Goal: Transaction & Acquisition: Obtain resource

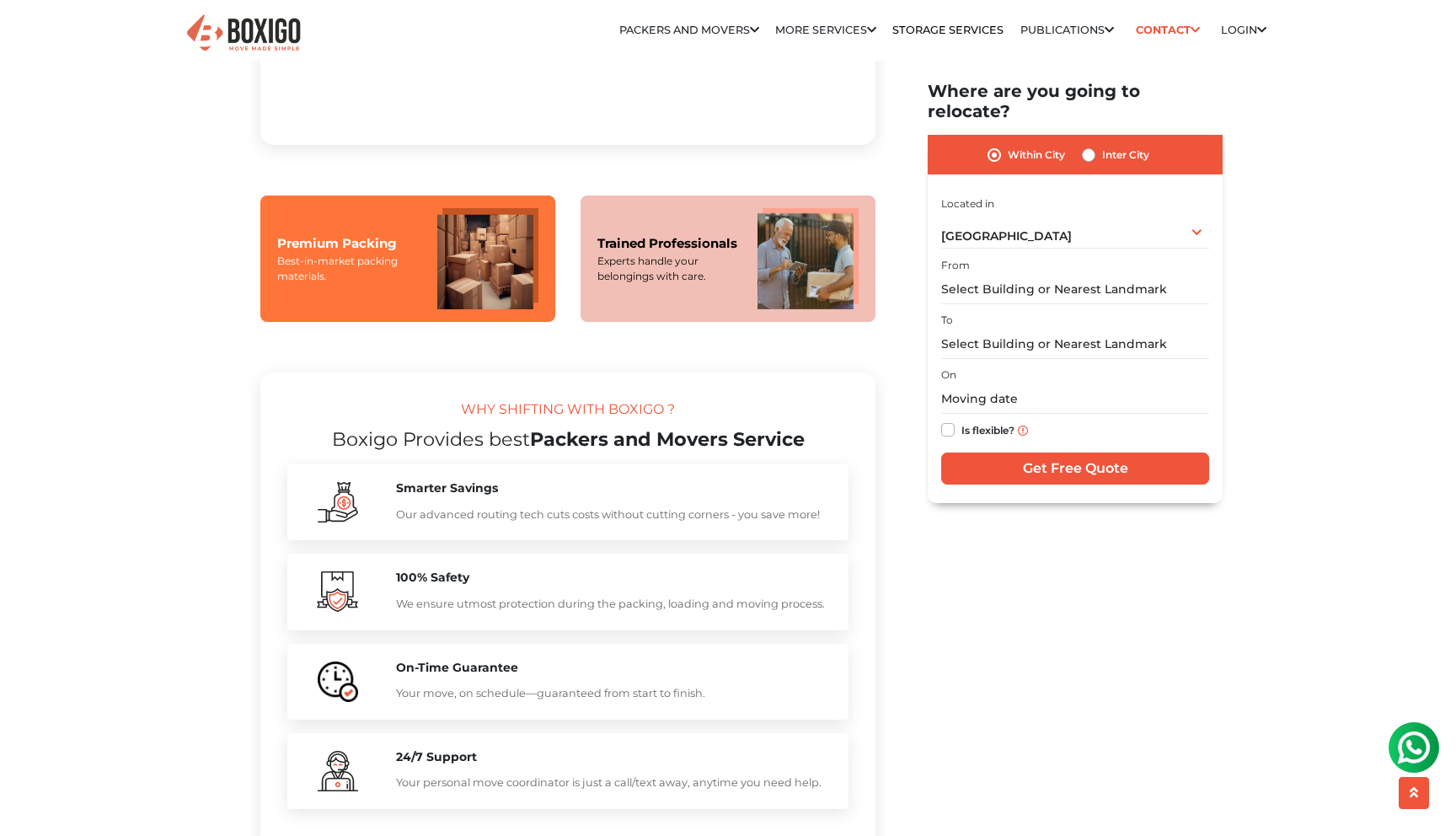
scroll to position [1448, 0]
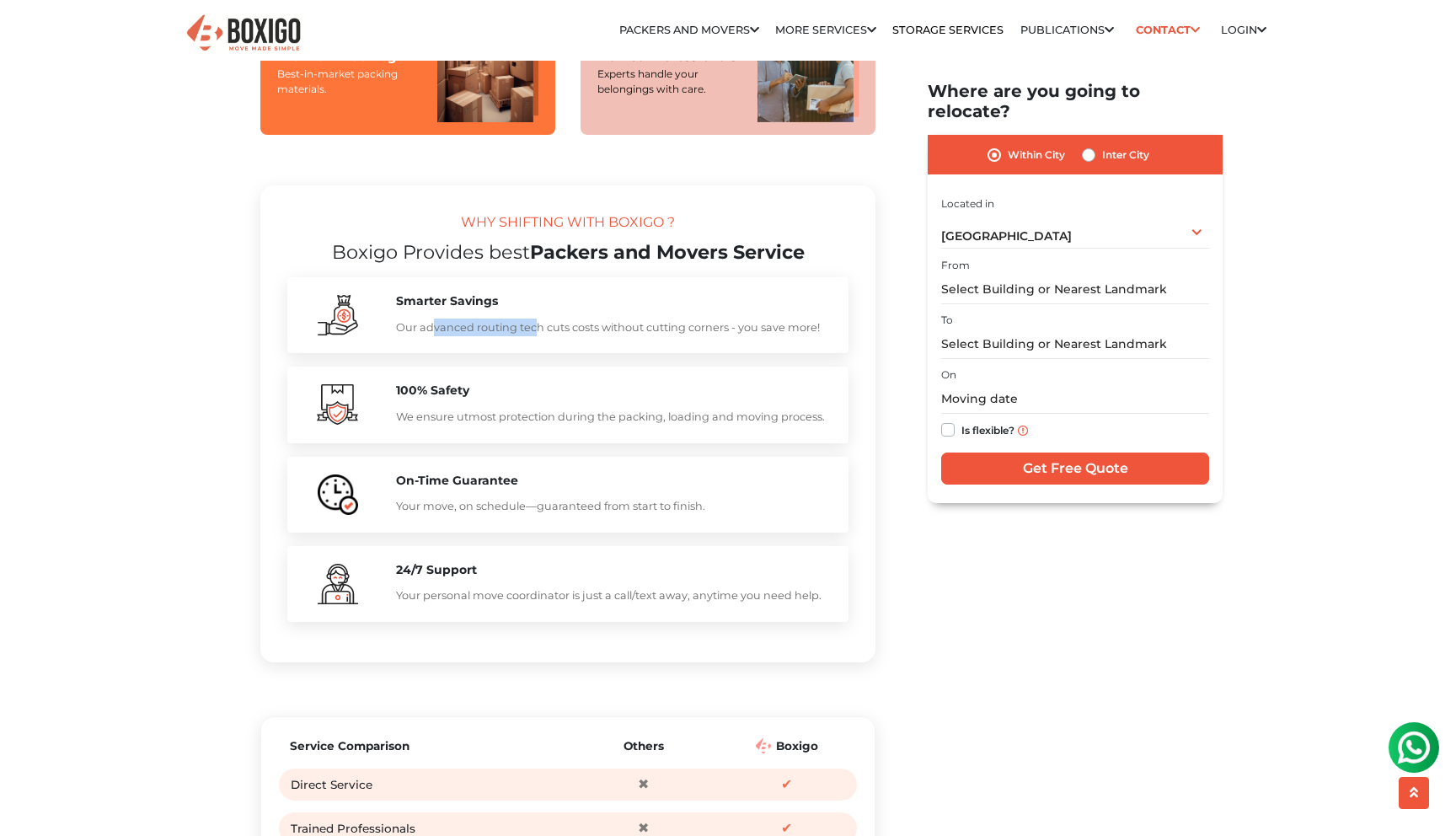
drag, startPoint x: 430, startPoint y: 367, endPoint x: 534, endPoint y: 358, distance: 104.4
click at [533, 337] on p "Our advanced routing tech cuts costs without cutting corners - you save more!" at bounding box center [614, 327] width 436 height 18
drag, startPoint x: 447, startPoint y: 453, endPoint x: 705, endPoint y: 452, distance: 258.0
click at [705, 426] on p "We ensure utmost protection during the packing, loading and moving process." at bounding box center [614, 416] width 436 height 18
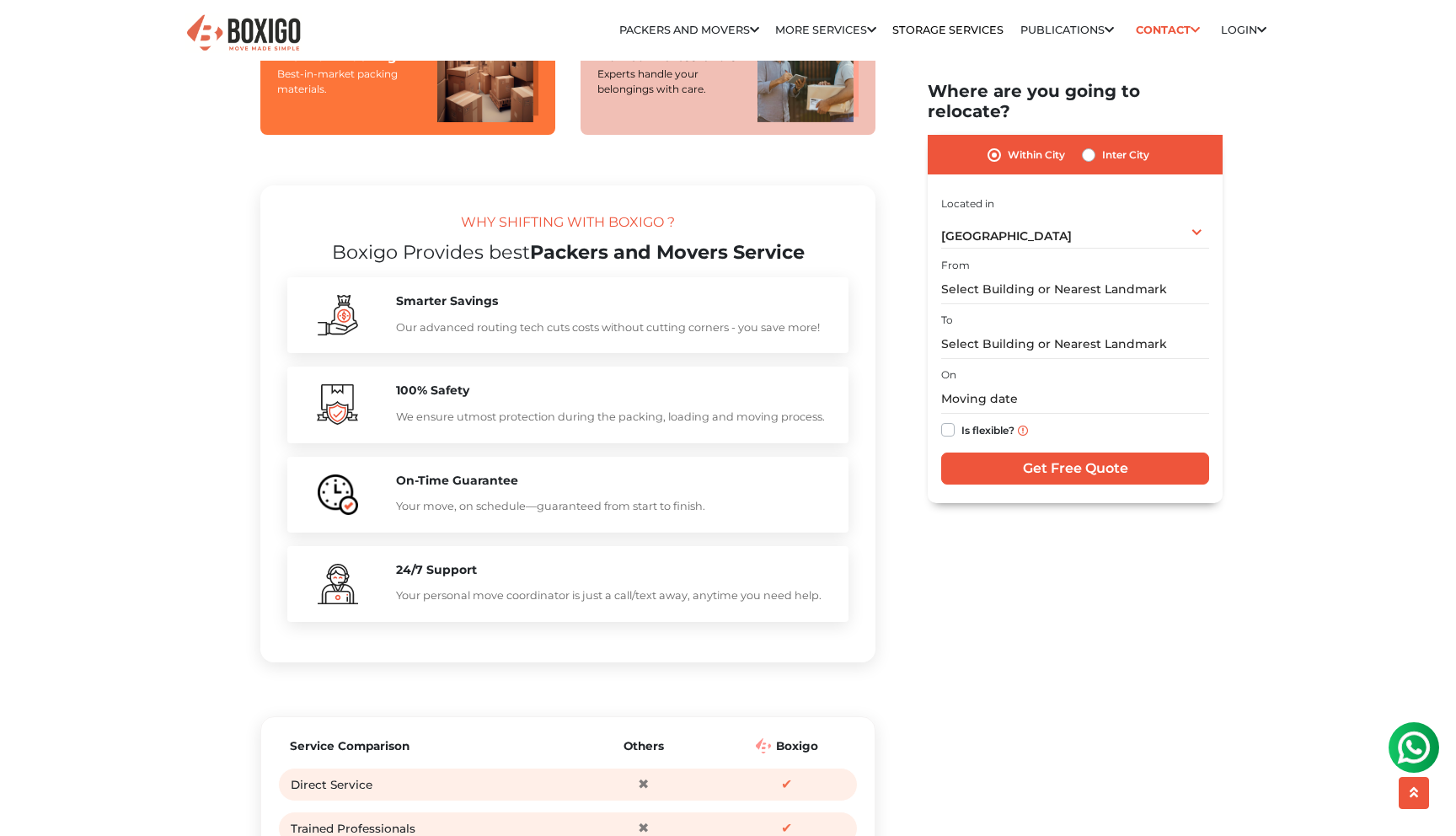
click at [705, 426] on p "We ensure utmost protection during the packing, loading and moving process." at bounding box center [614, 416] width 436 height 18
click at [538, 514] on p "Your move, on schedule—guaranteed from start to finish." at bounding box center [614, 506] width 436 height 18
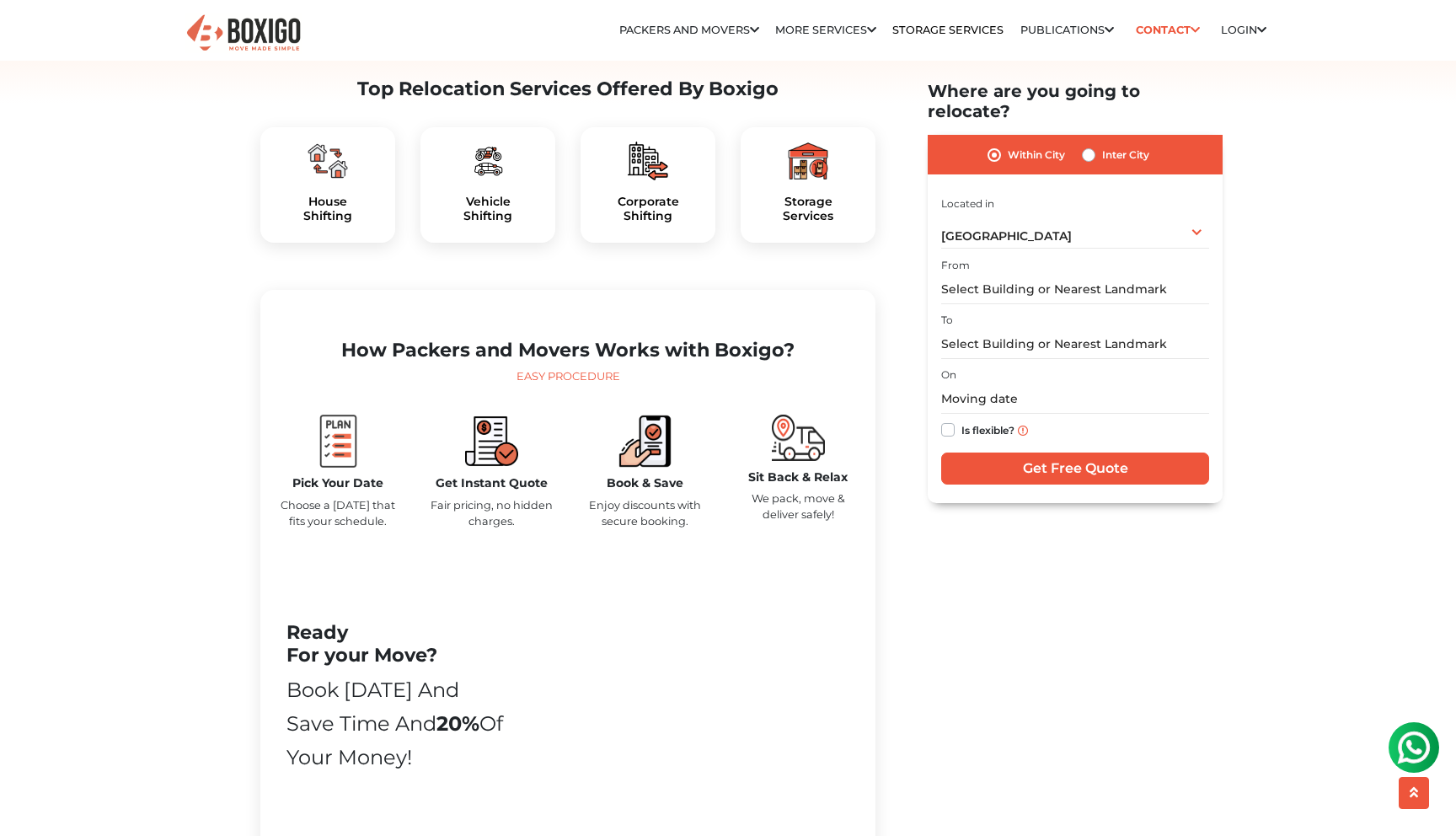
scroll to position [374, 0]
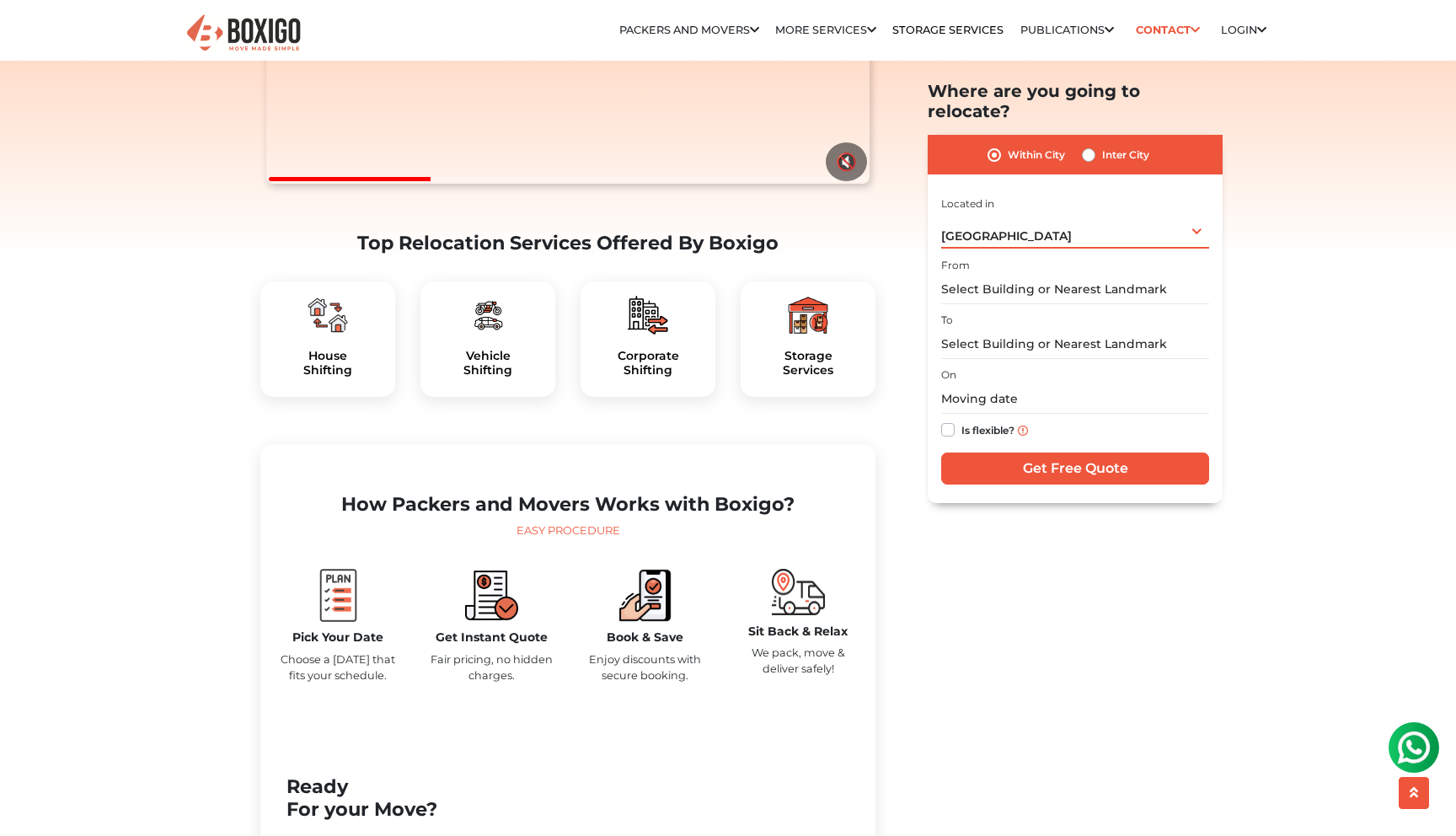
click at [1039, 215] on div "Hyderabad Select City Bangalore Bengaluru Bhopal Bhubaneswar Chennai Coimbatore…" at bounding box center [1074, 230] width 268 height 35
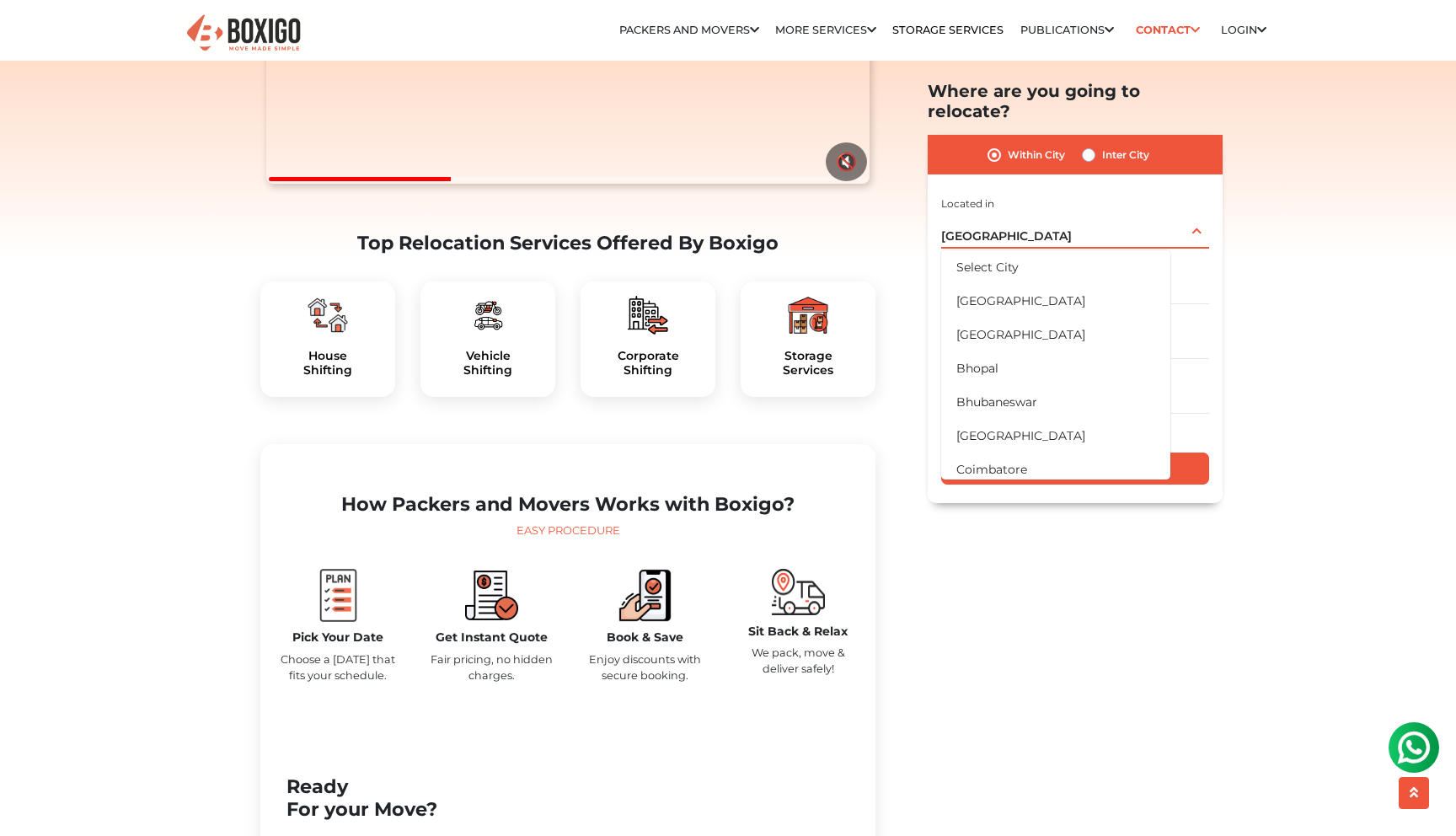
click at [1039, 215] on div "Hyderabad Select City Bangalore Bengaluru Bhopal Bhubaneswar Chennai Coimbatore…" at bounding box center [1074, 230] width 268 height 35
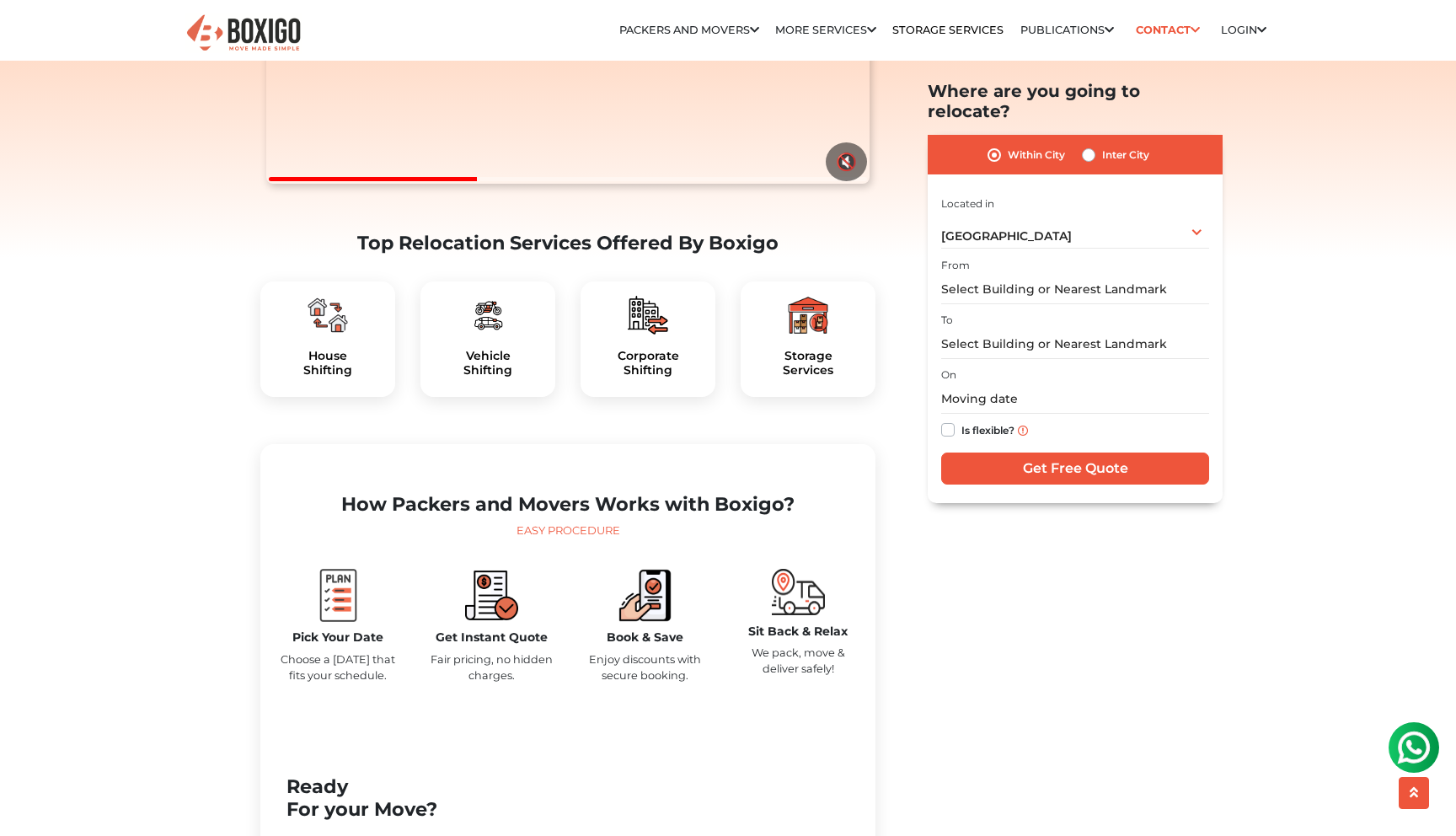
click at [1102, 145] on label "Inter City" at bounding box center [1126, 154] width 47 height 20
click at [1095, 145] on input "Inter City" at bounding box center [1088, 153] width 13 height 17
radio input "true"
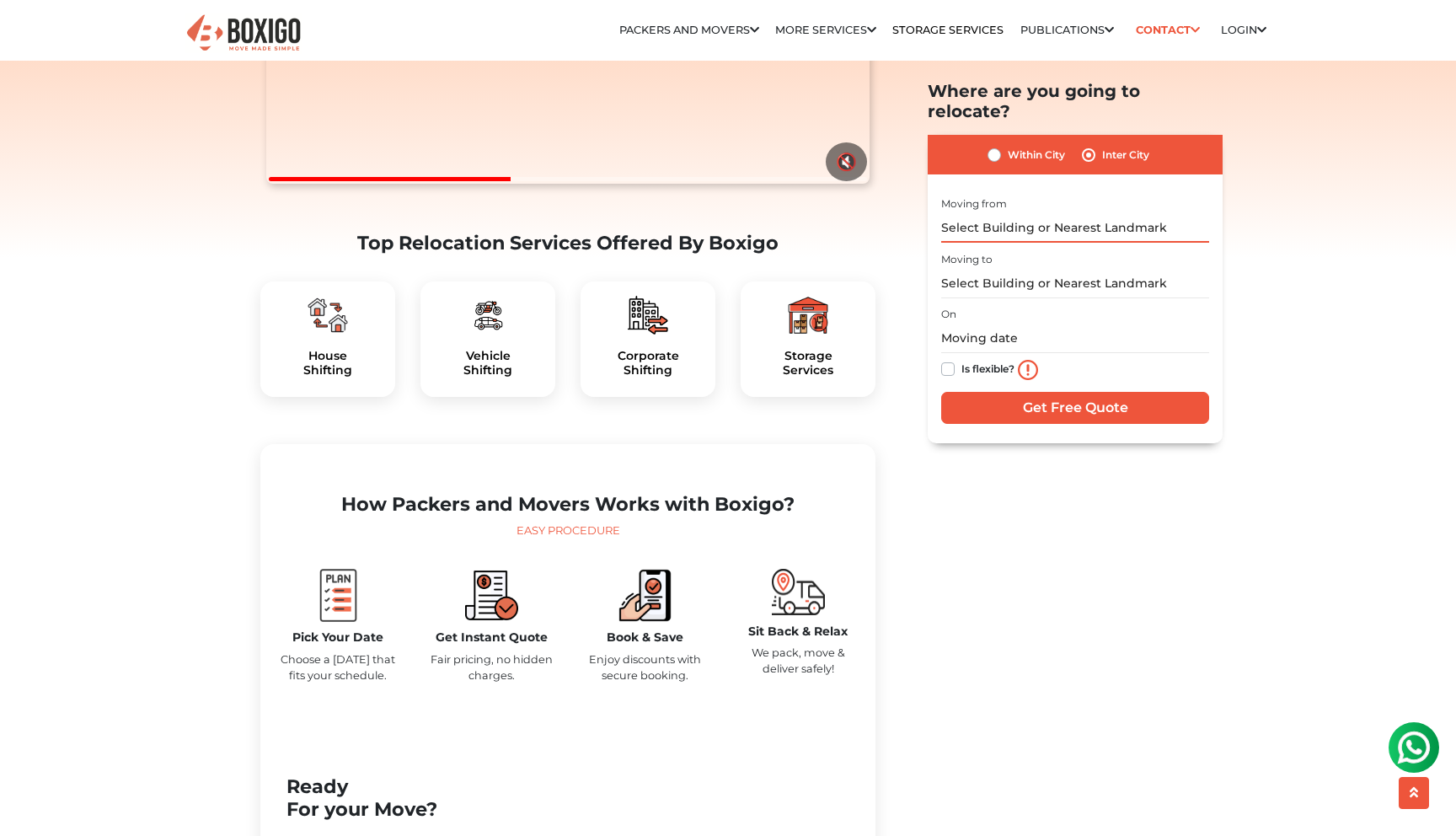
click at [995, 213] on input "text" at bounding box center [1074, 227] width 268 height 29
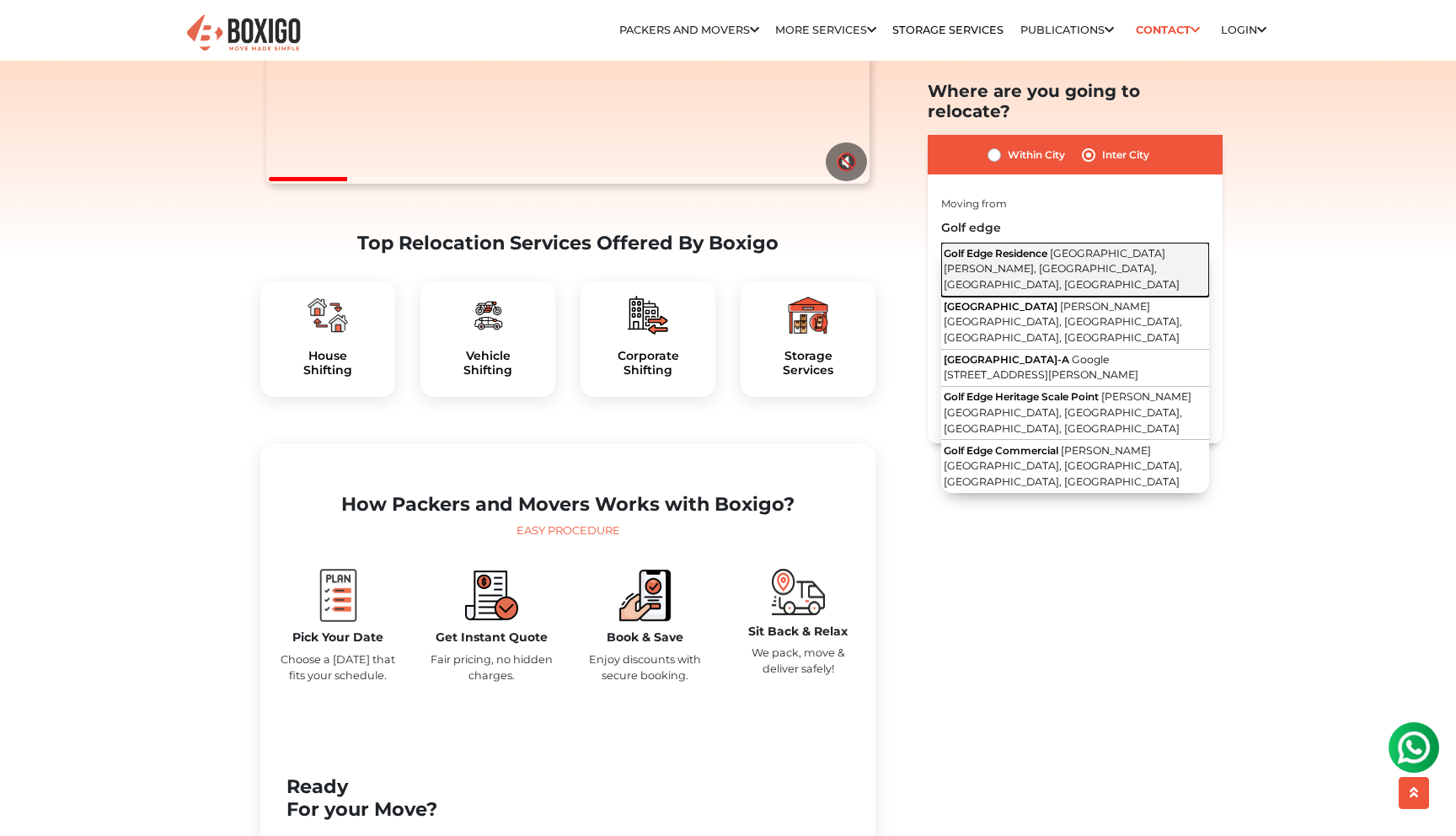
click at [1069, 247] on span "Golf Edge Residence Rd, Near Wipro Circle, Madhava Reddy Colony, Gachibowli, Hy…" at bounding box center [1062, 269] width 236 height 44
type input "Golf Edge Residence, Golf Edge Residence Rd, Near Wipro Circle, Madhava Reddy C…"
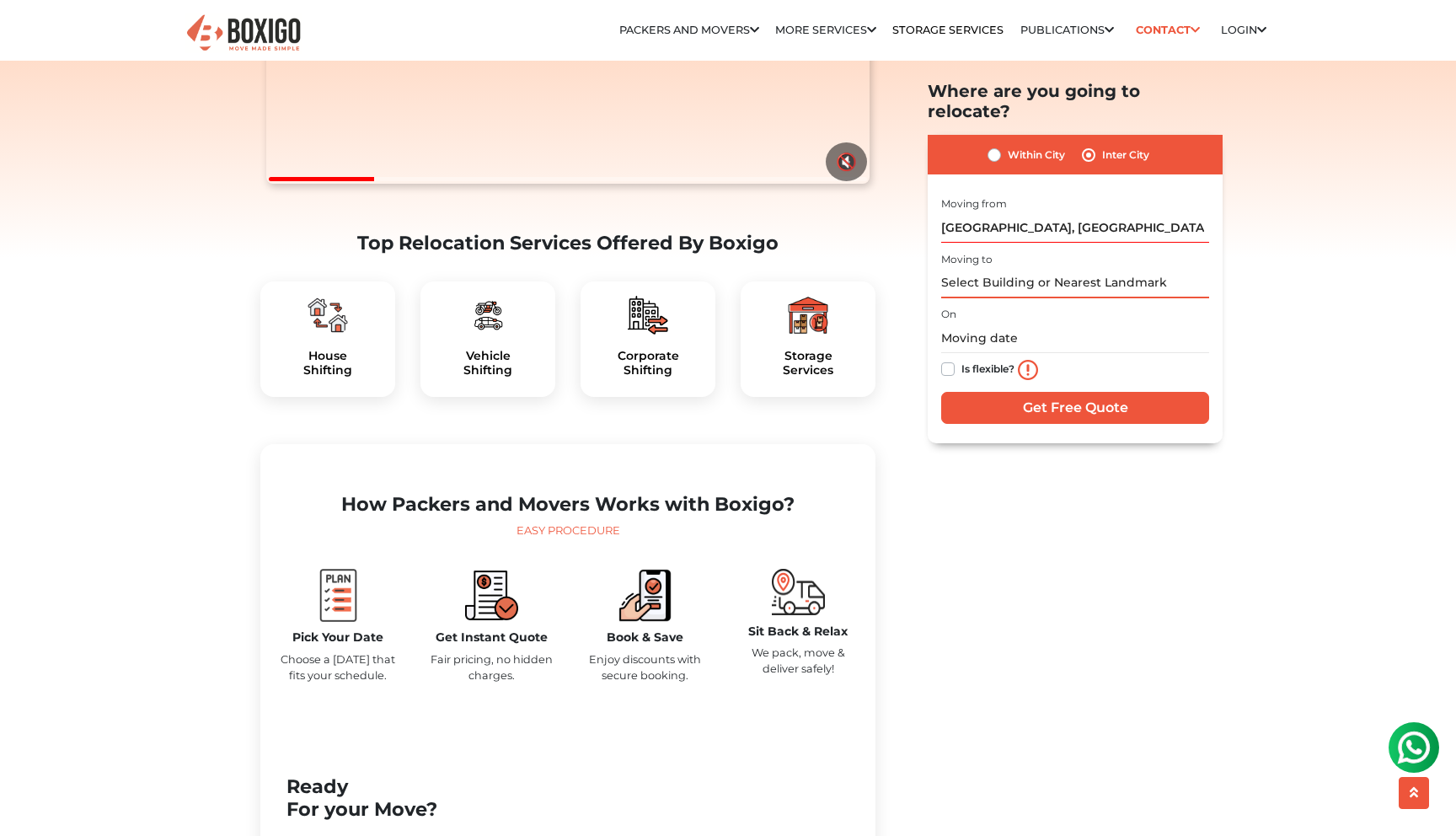
click at [968, 269] on input "text" at bounding box center [1074, 283] width 268 height 29
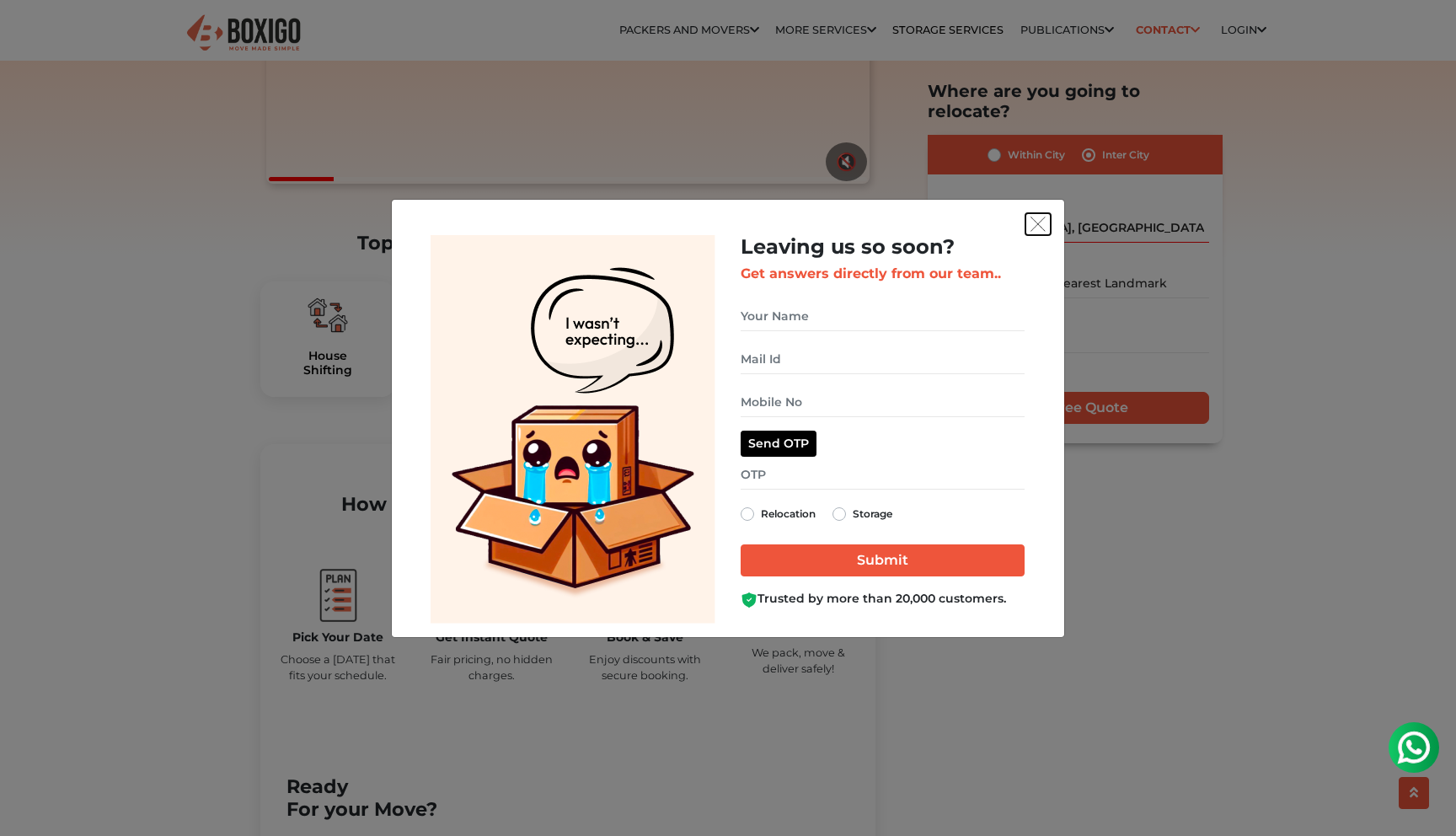
click at [1032, 217] on button "get free quote dialog" at bounding box center [1037, 223] width 26 height 22
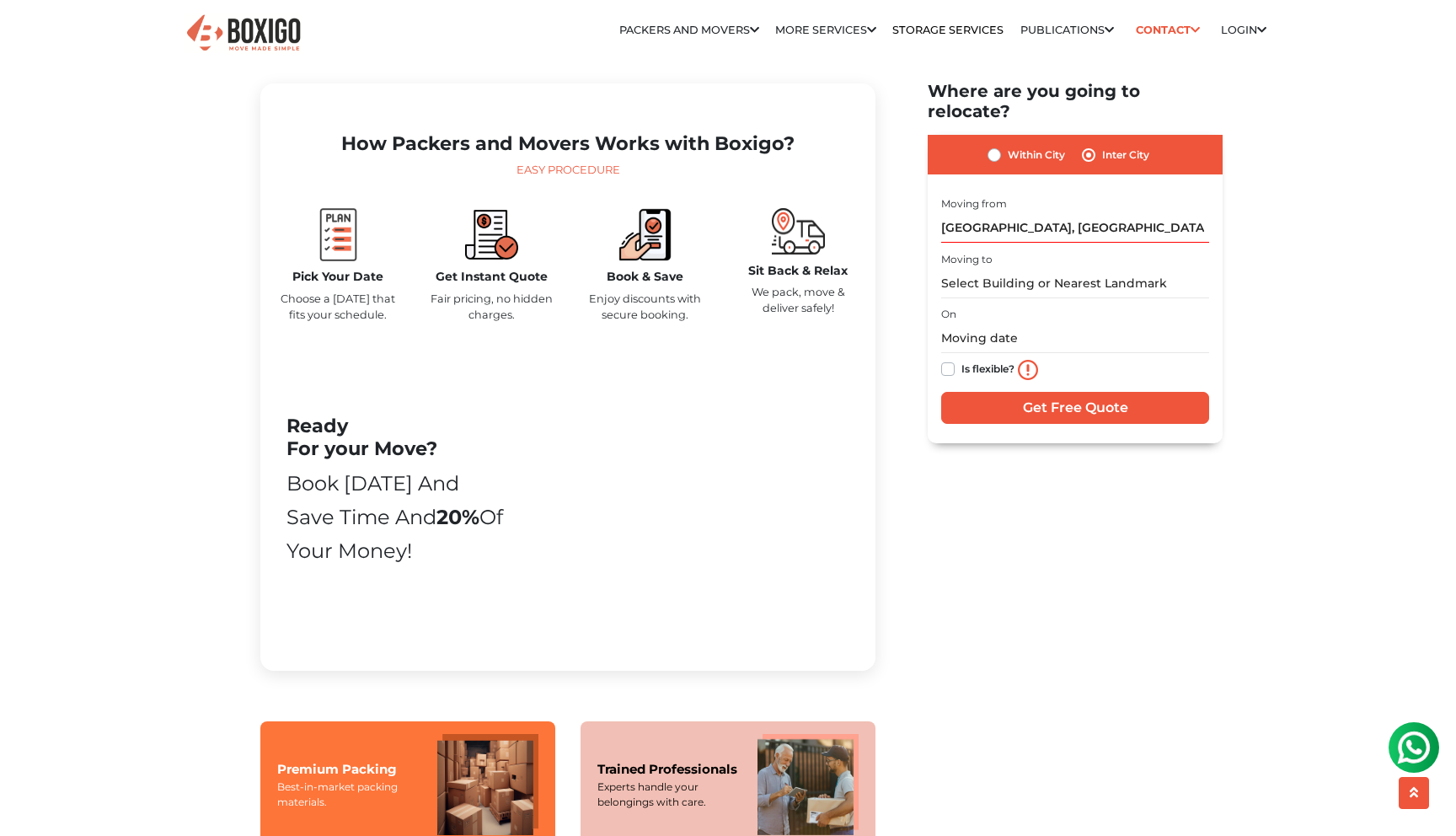
scroll to position [0, 0]
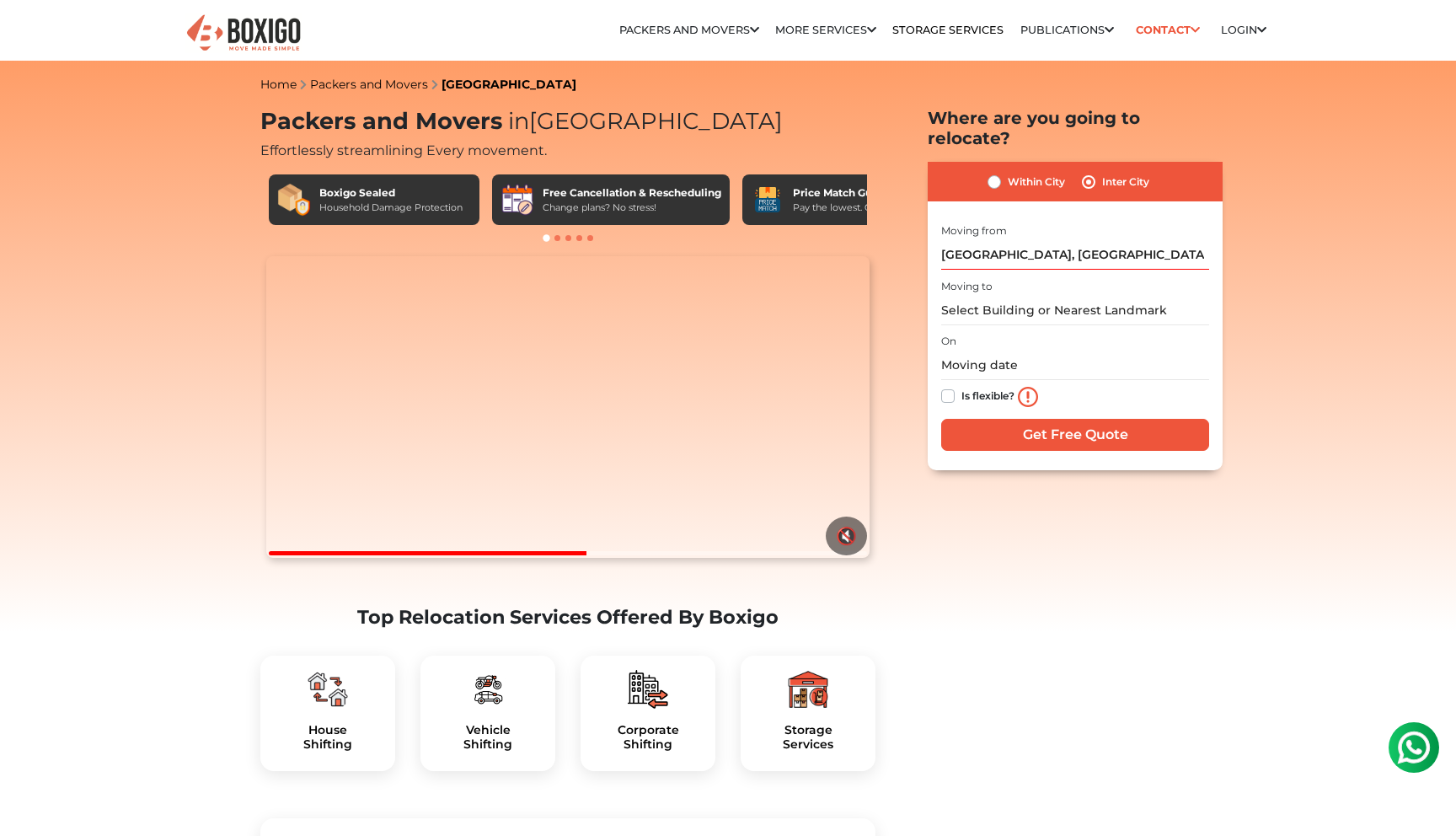
click at [0, 0] on li "Support : 079 694 95847" at bounding box center [0, 0] width 0 height 0
click at [225, 20] on img at bounding box center [243, 33] width 118 height 42
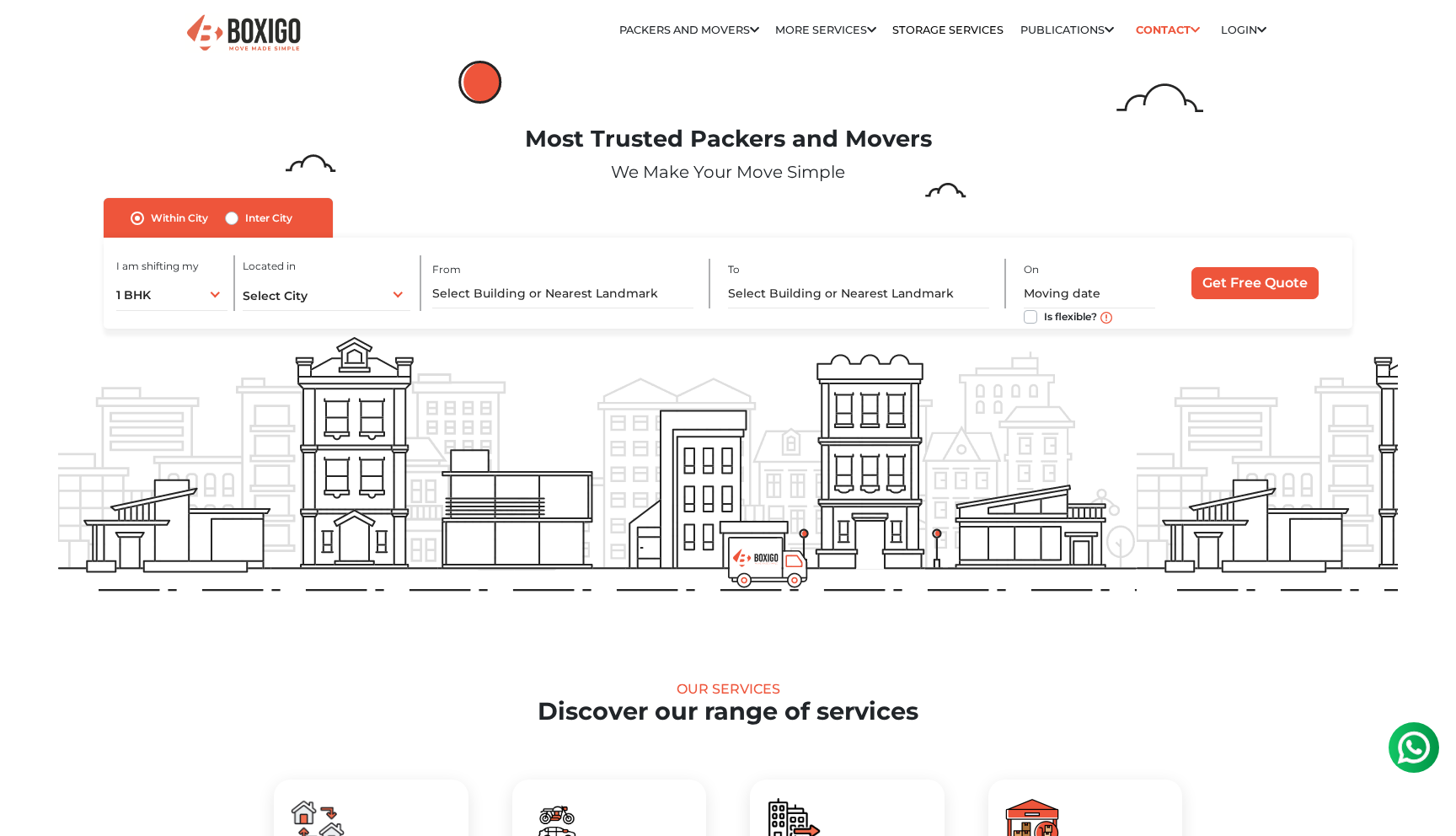
click at [264, 226] on label "Inter City" at bounding box center [269, 218] width 47 height 20
click at [238, 225] on input "Inter City" at bounding box center [232, 217] width 13 height 17
radio input "true"
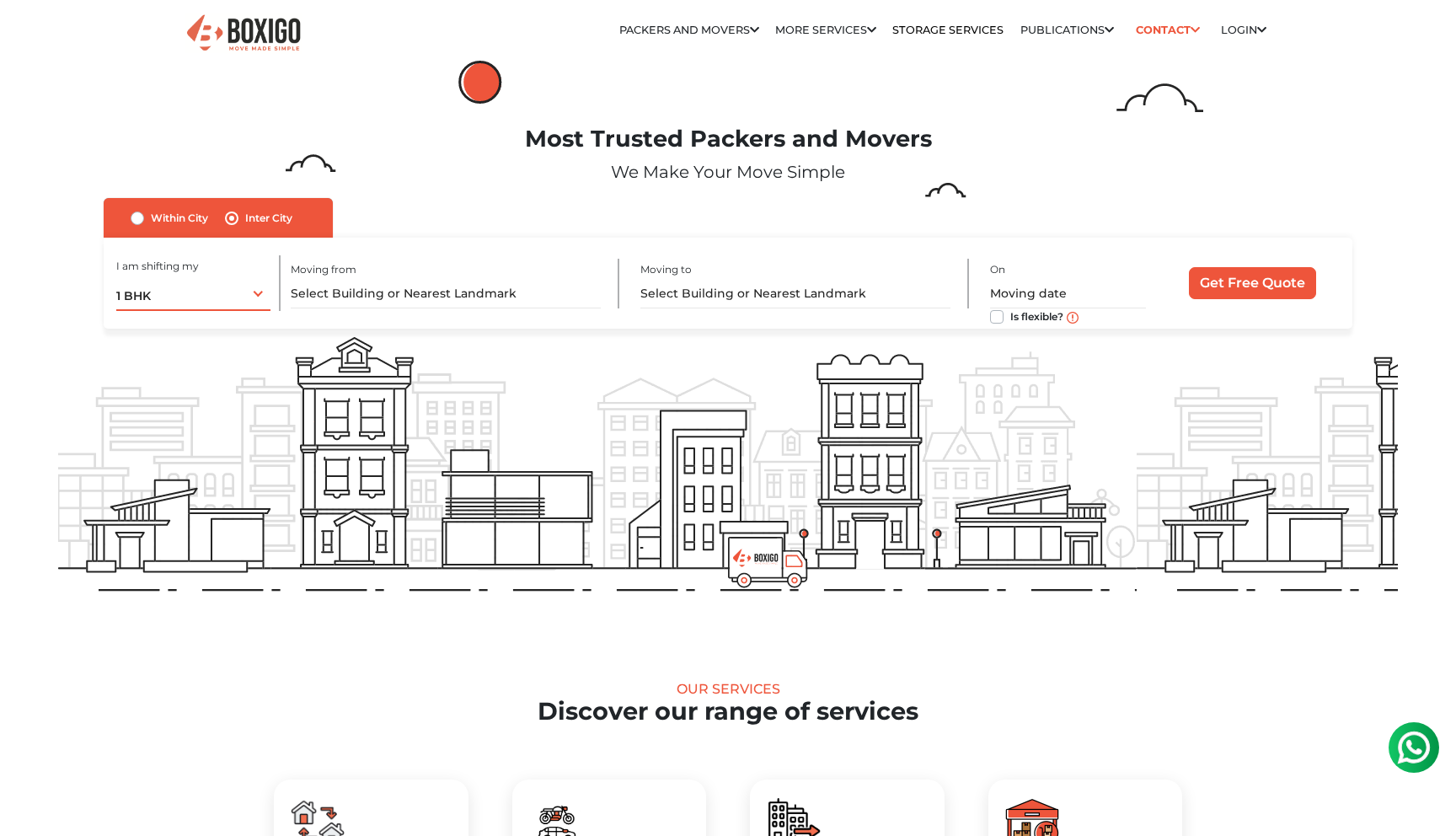
click at [242, 295] on div "1 BHK 1 BHK 2 BHK 3 BHK 3 + BHK FEW ITEMS" at bounding box center [193, 292] width 154 height 35
click at [241, 295] on div "1 BHK 1 BHK 2 BHK 3 BHK 3 + BHK FEW ITEMS" at bounding box center [193, 292] width 154 height 35
click at [224, 461] on li "FEW ITEMS" at bounding box center [231, 464] width 229 height 34
click at [380, 296] on input "text" at bounding box center [444, 293] width 309 height 29
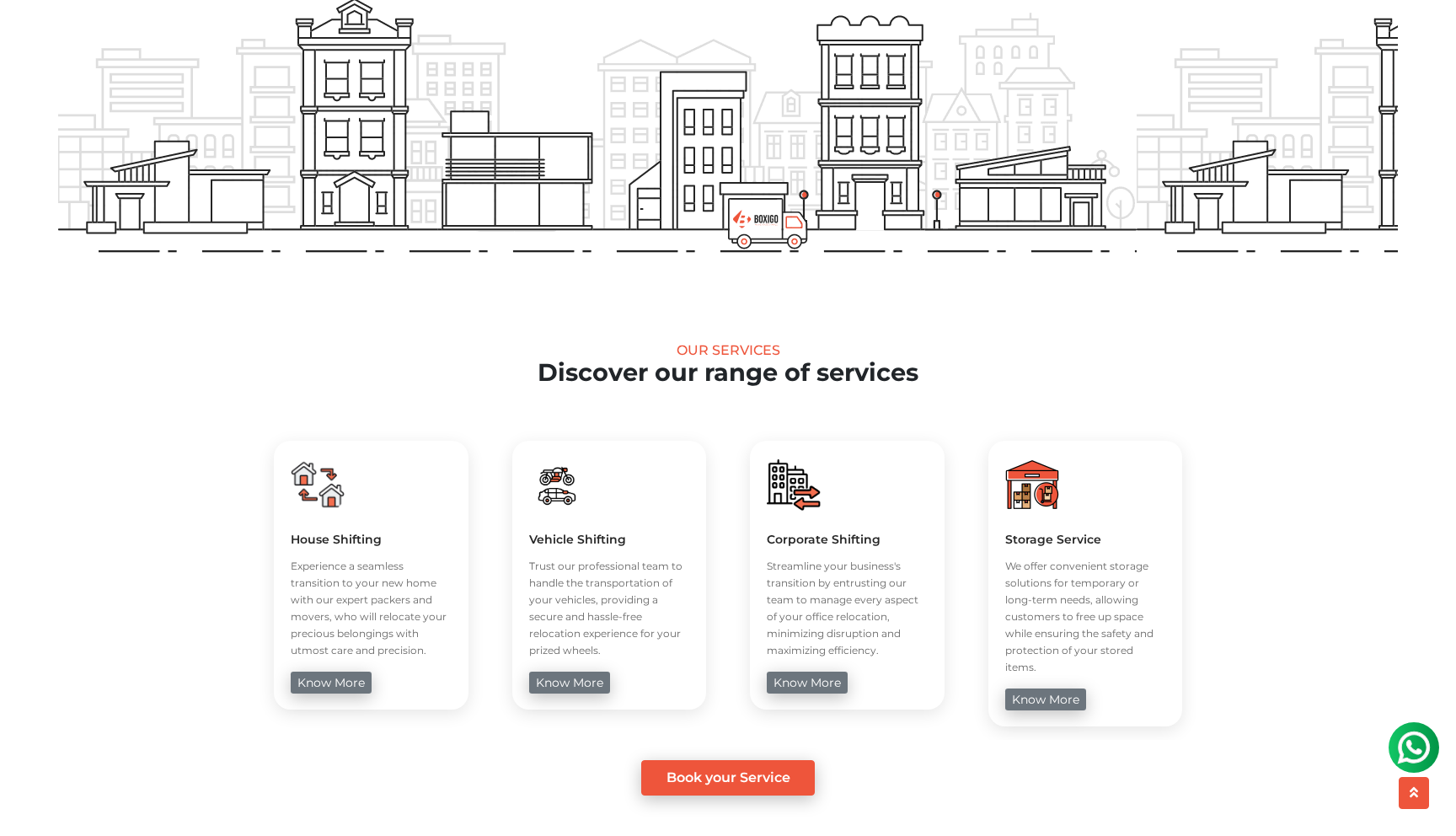
scroll to position [553, 0]
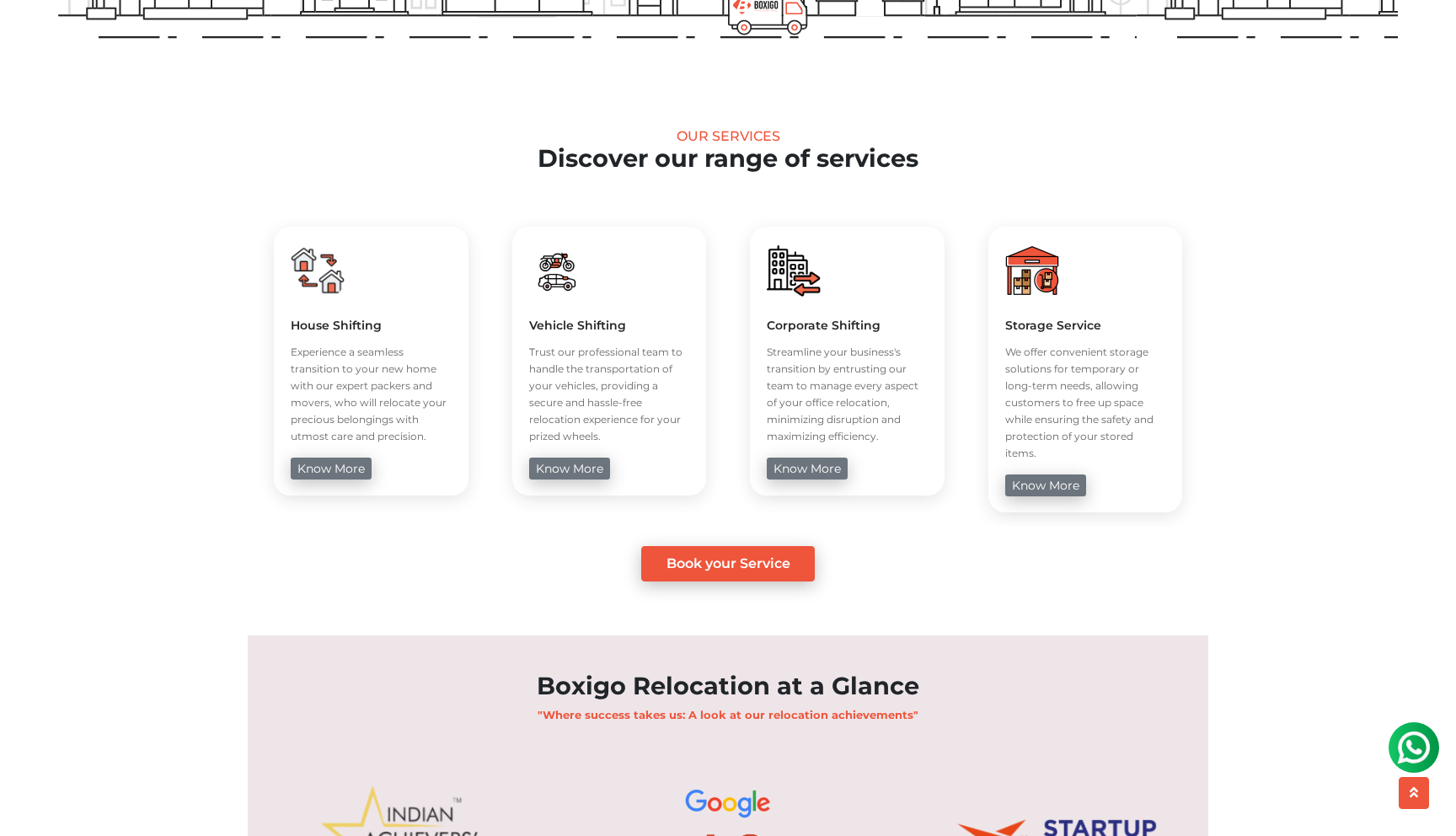
click at [537, 364] on p "Trust our professional team to handle the transportation of your vehicles, prov…" at bounding box center [610, 394] width 161 height 101
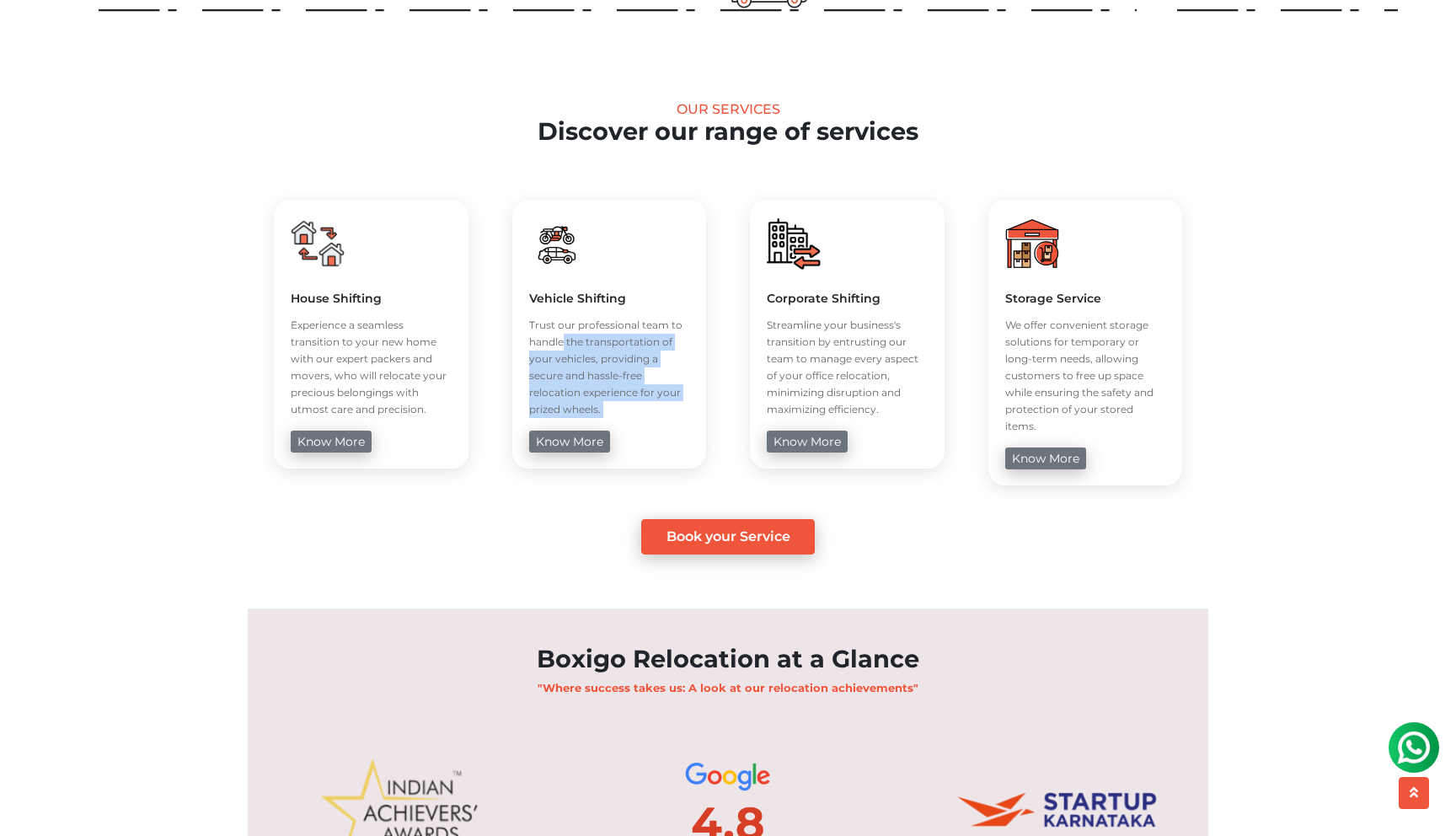
scroll to position [590, 0]
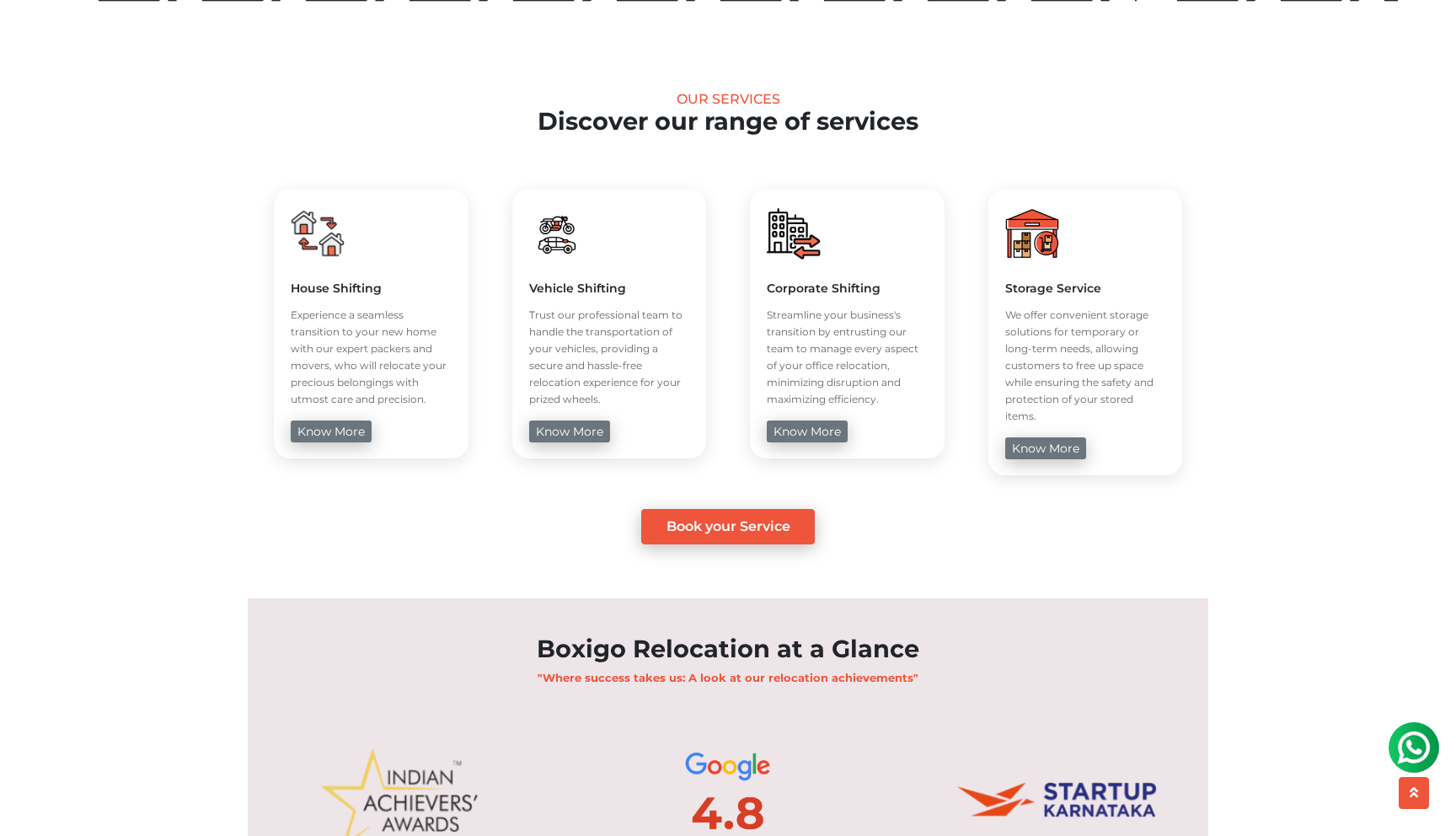
click at [839, 311] on p "Streamline your business's transition by entrusting our team to manage every as…" at bounding box center [847, 357] width 161 height 101
click at [1135, 339] on p "We offer convenient storage solutions for temporary or long-term needs, allowin…" at bounding box center [1085, 365] width 161 height 118
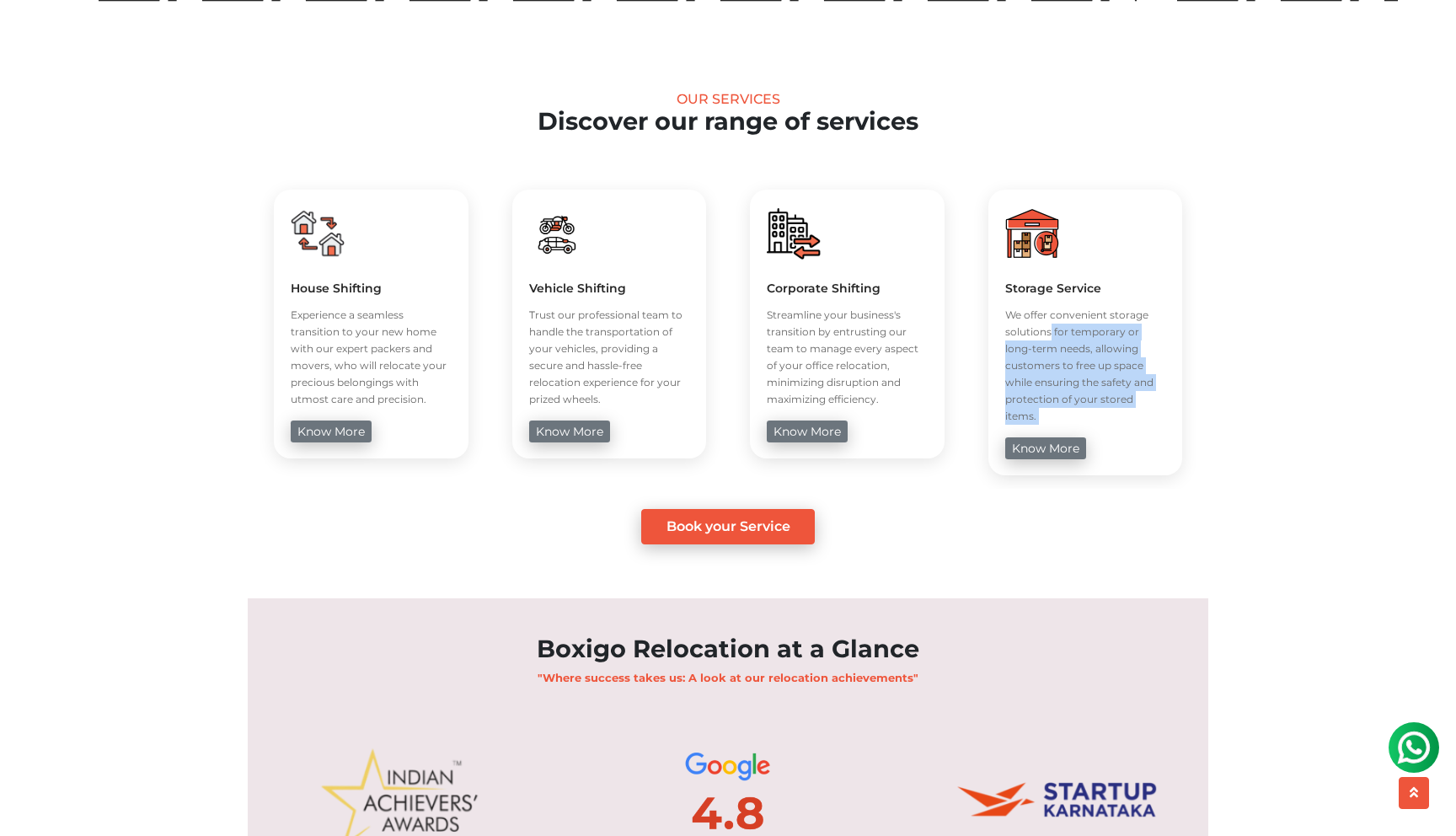
click at [1135, 339] on p "We offer convenient storage solutions for temporary or long-term needs, allowin…" at bounding box center [1085, 365] width 161 height 118
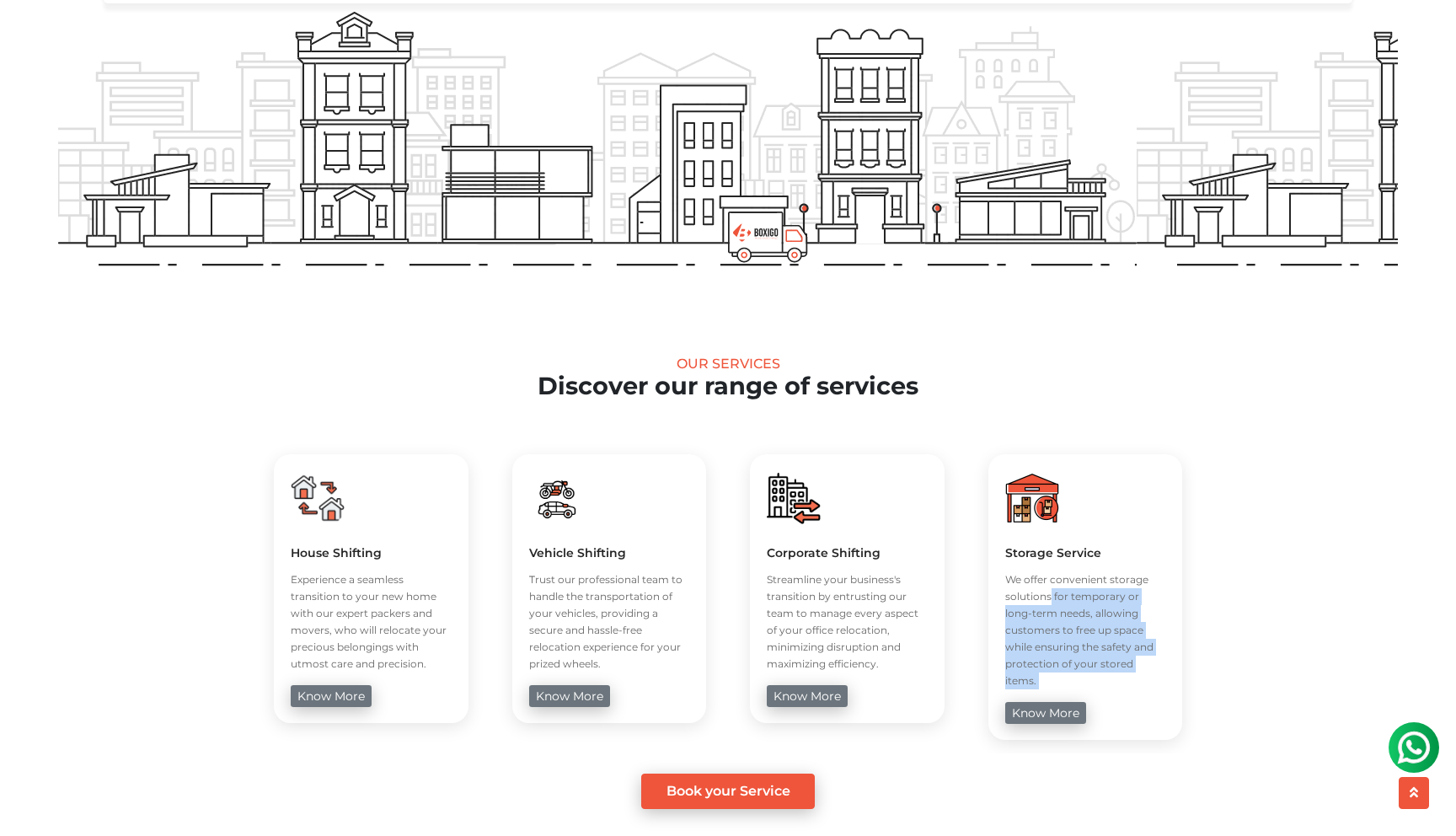
scroll to position [0, 0]
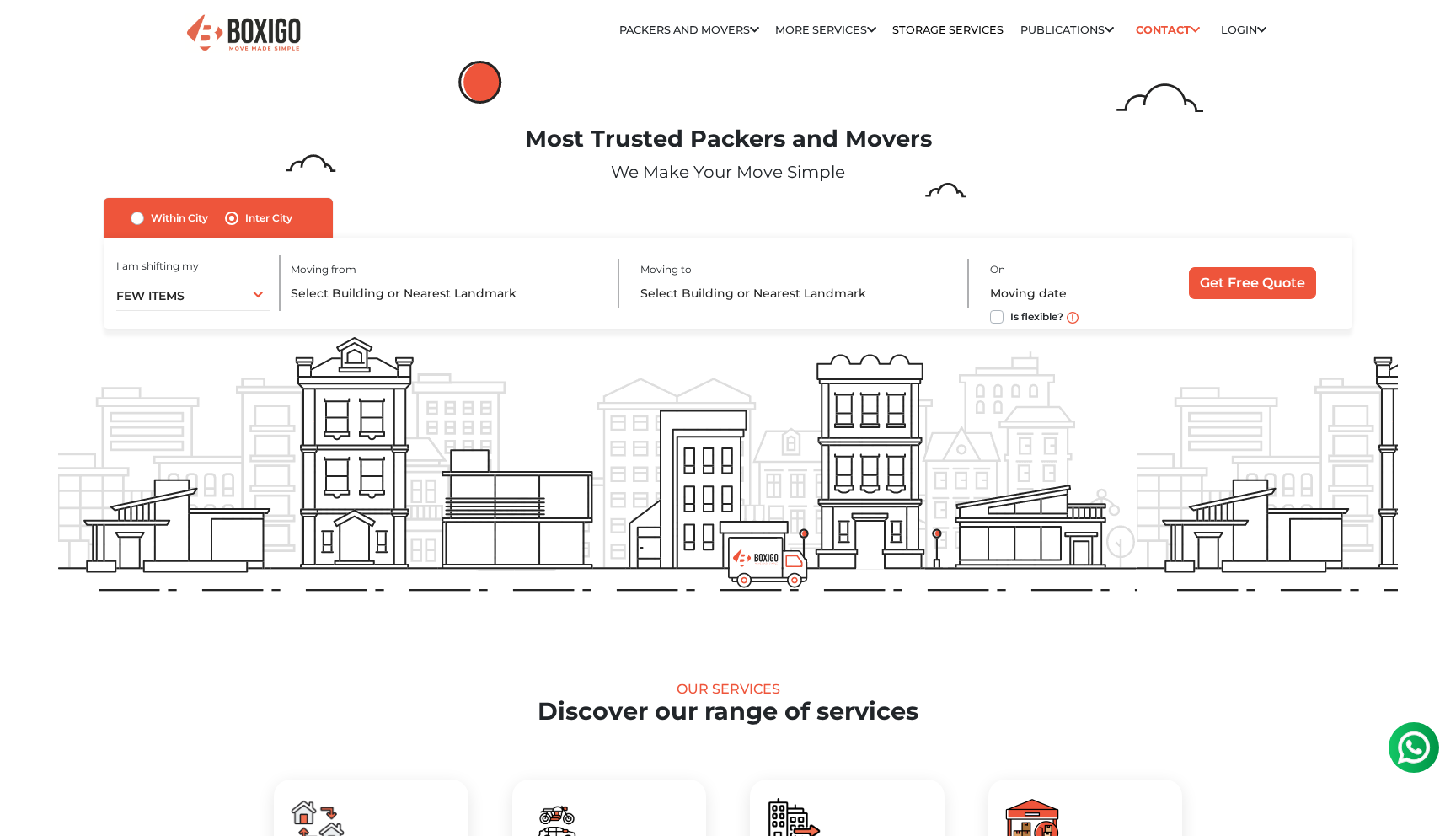
click at [246, 27] on img at bounding box center [243, 33] width 118 height 42
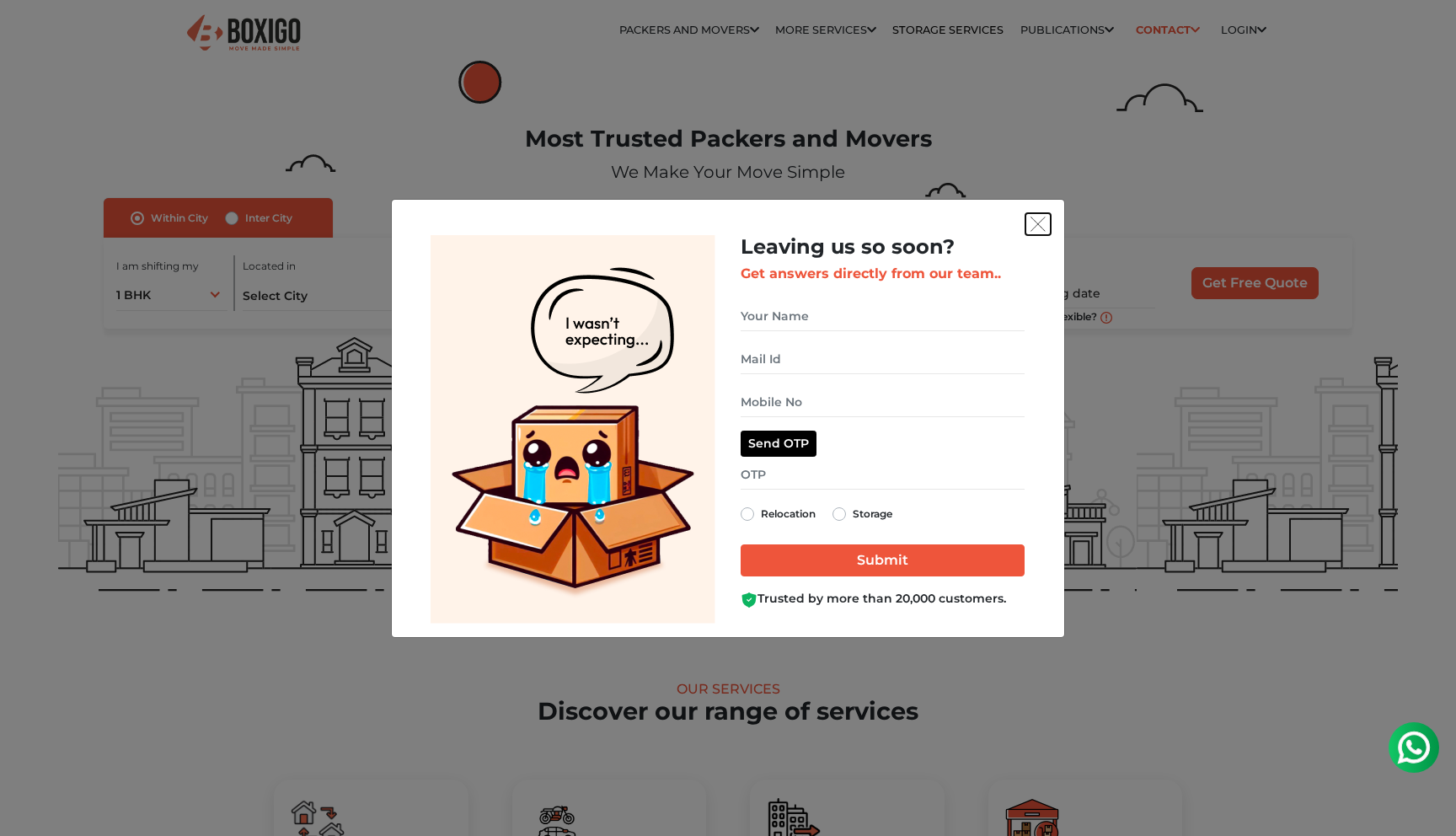
click at [1037, 222] on img "get free quote dialog" at bounding box center [1038, 224] width 15 height 15
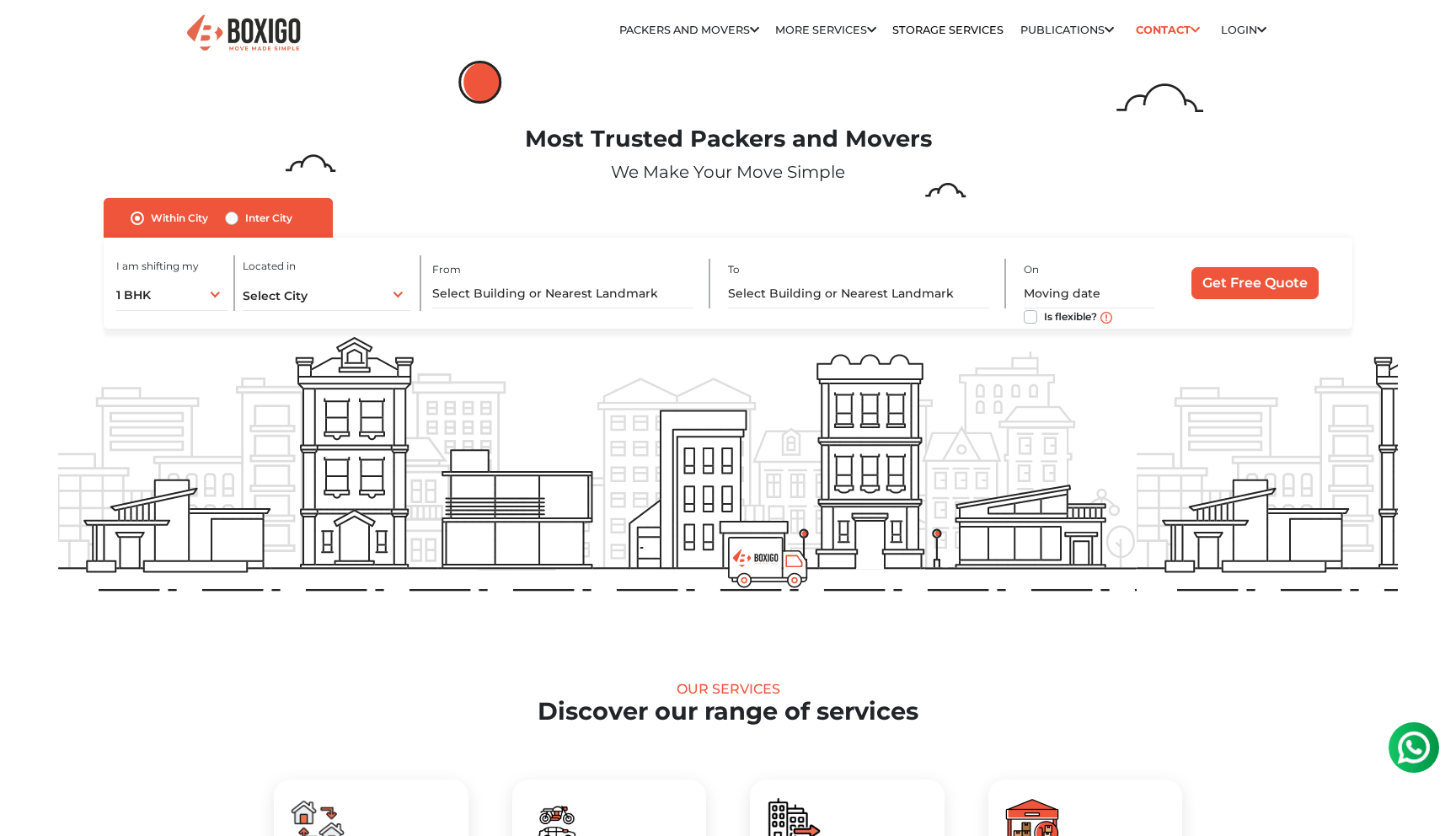
scroll to position [954, 0]
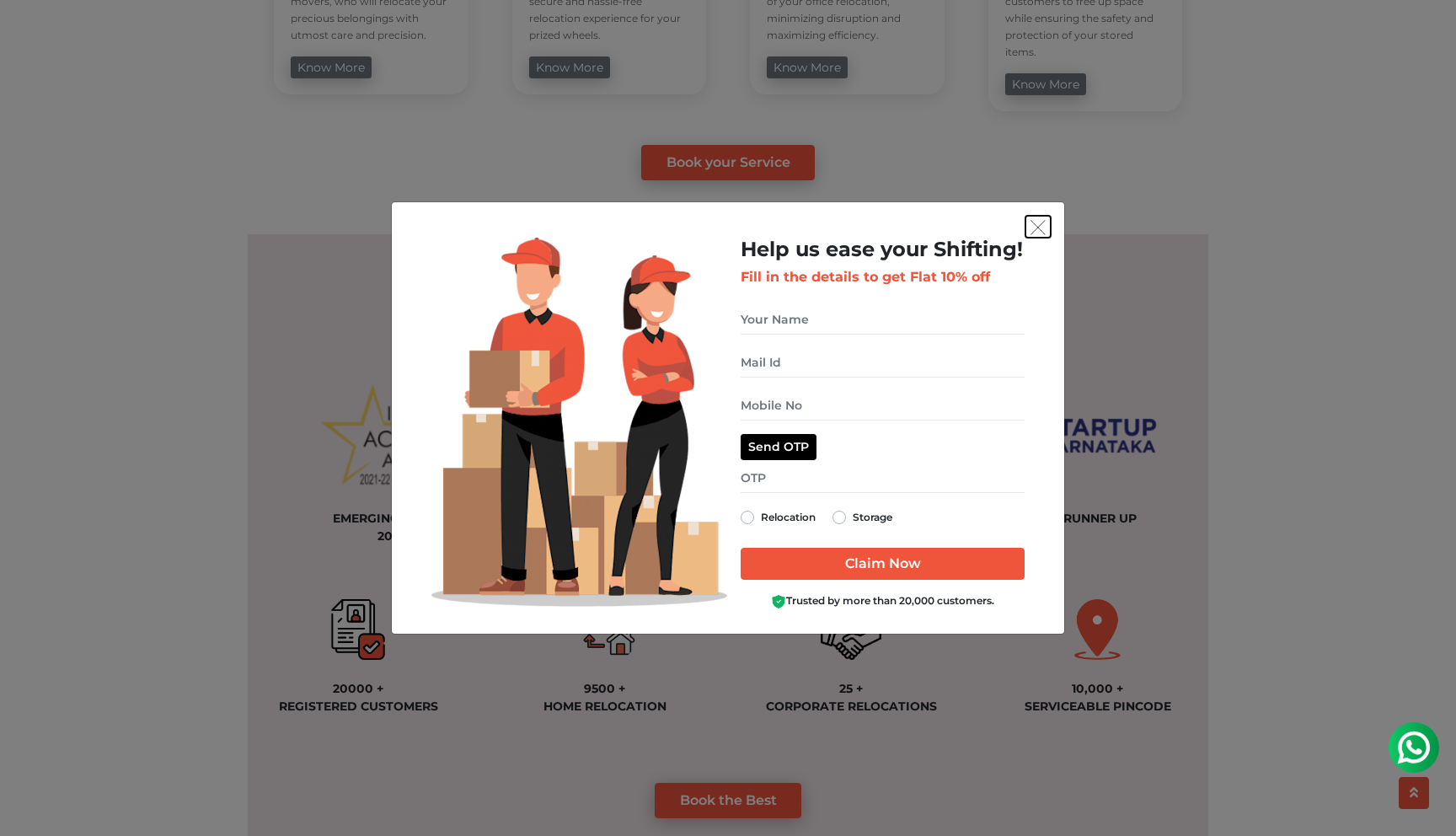
click at [1035, 232] on img "get free quote dialog" at bounding box center [1038, 228] width 15 height 15
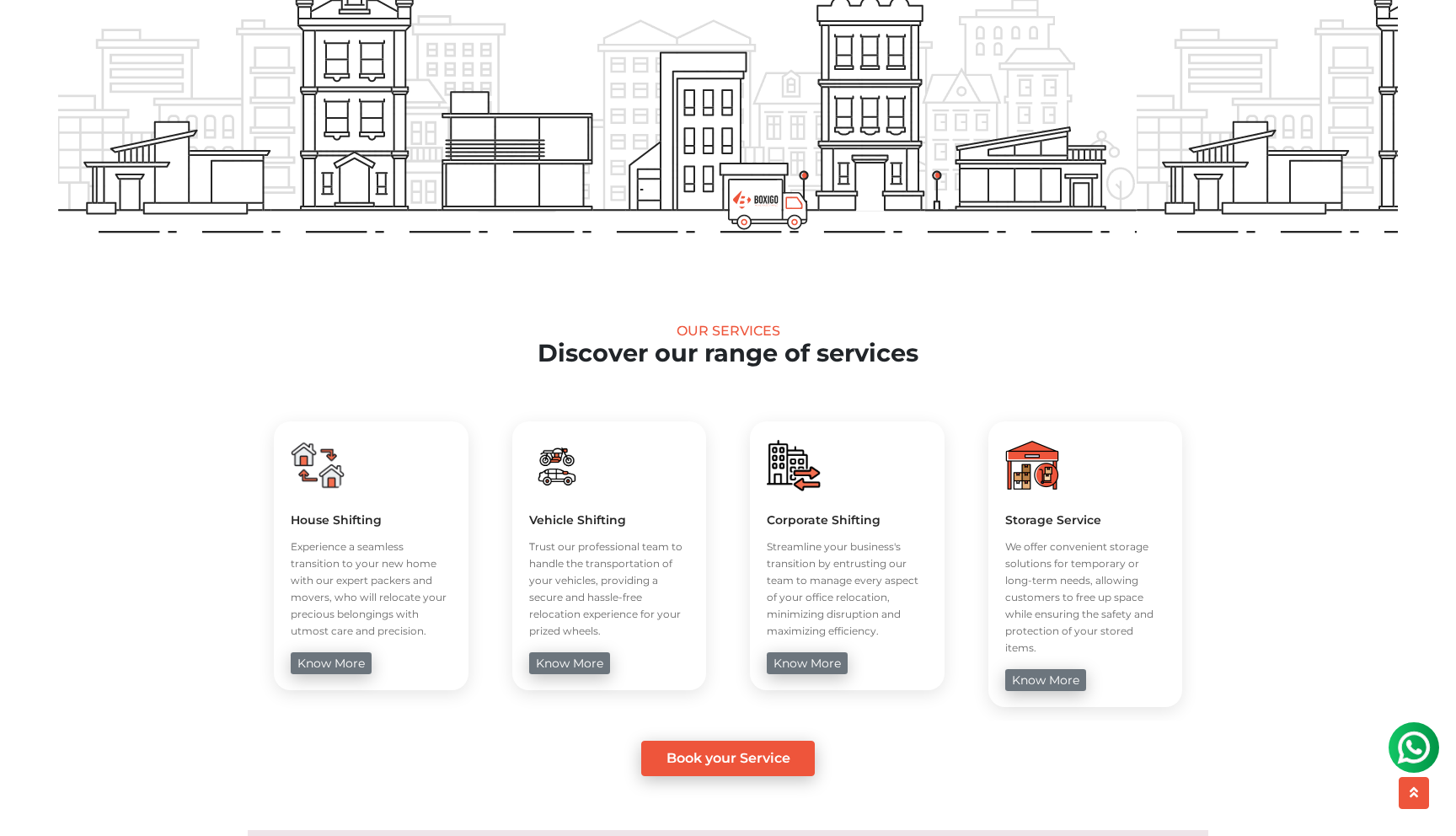
scroll to position [0, 0]
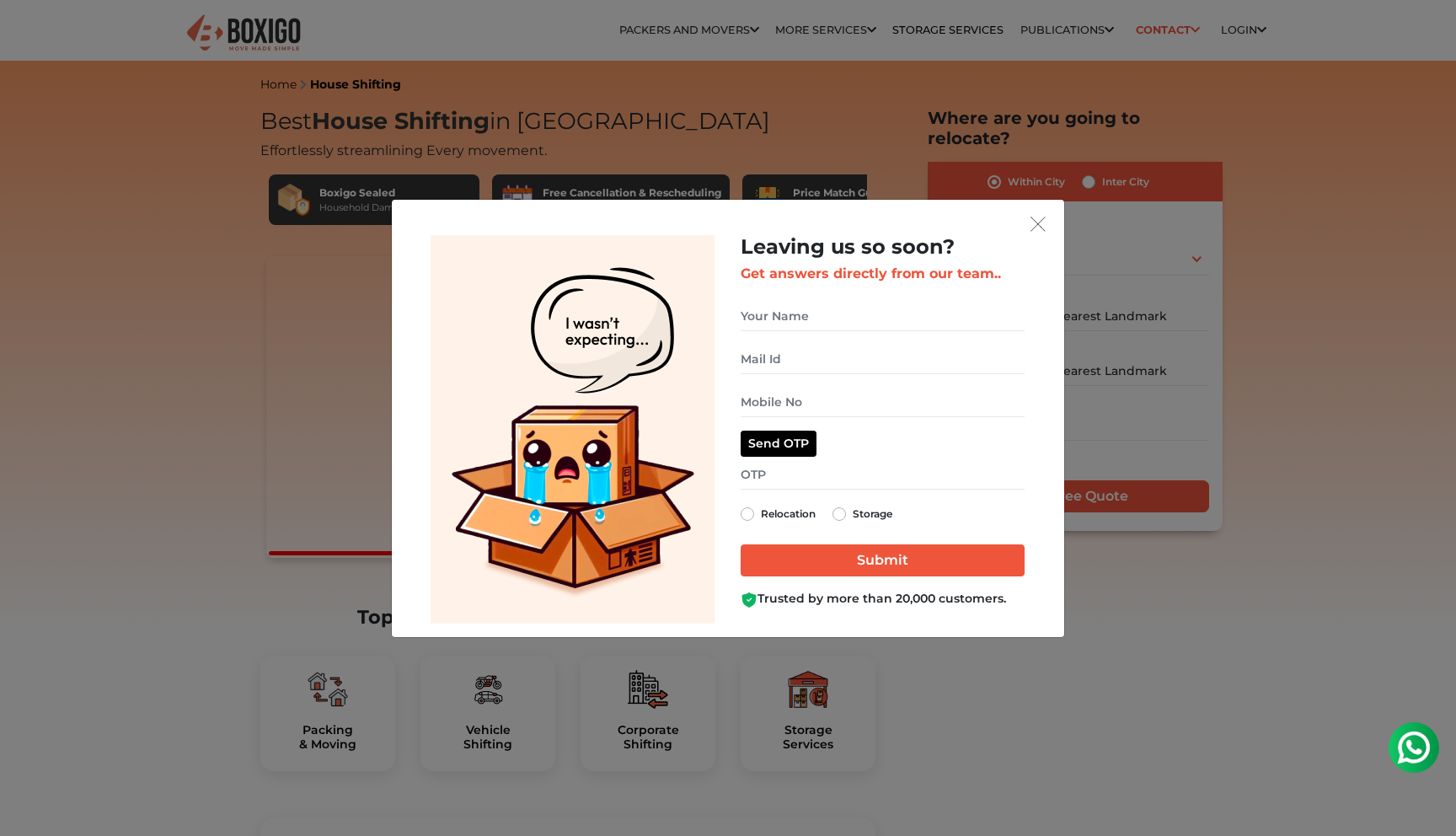
click at [243, 31] on div "Leaving us so soon? Get answers directly from our team.. Relocation Storage" at bounding box center [728, 418] width 1456 height 836
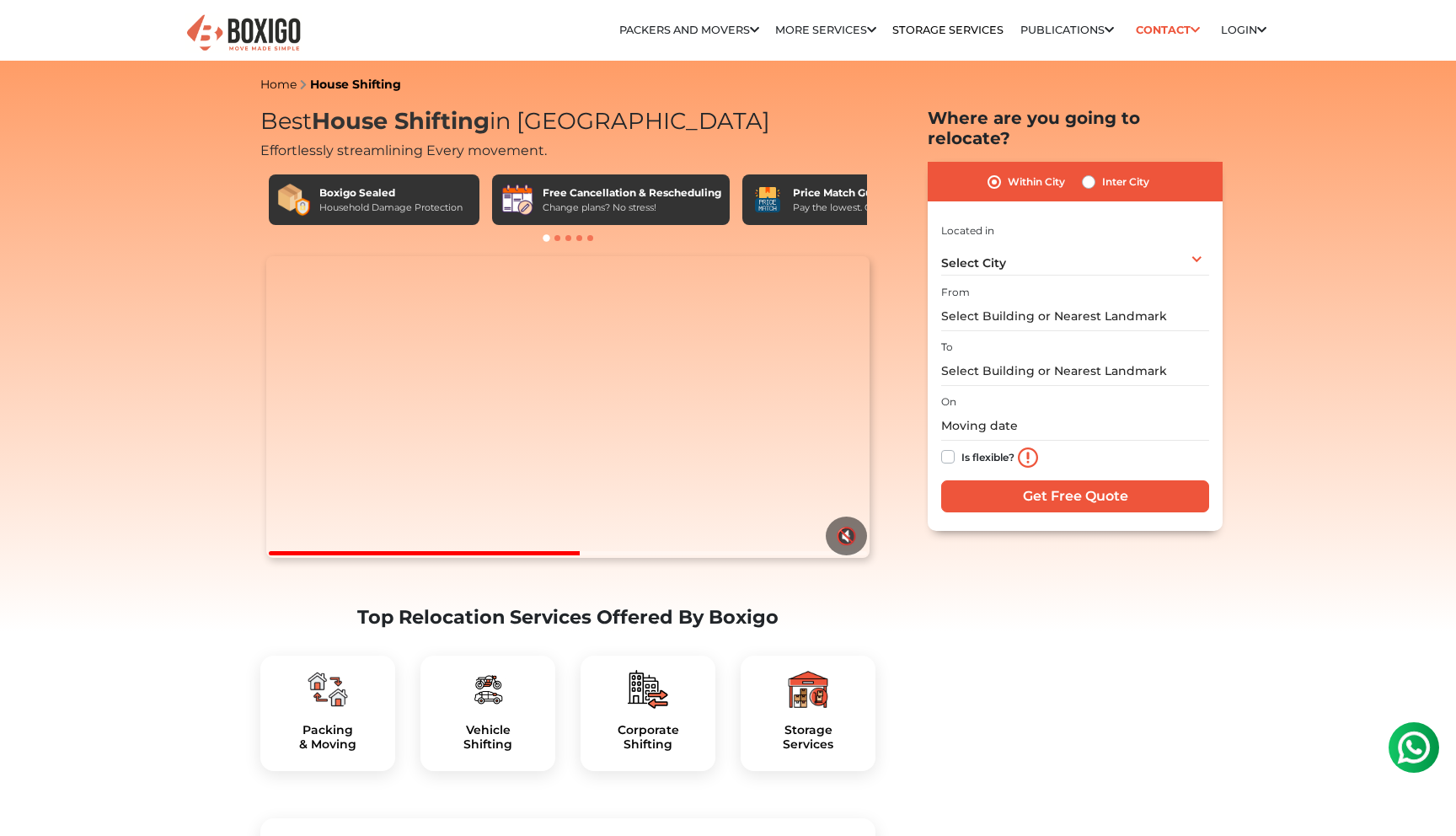
click at [255, 45] on img at bounding box center [243, 33] width 118 height 42
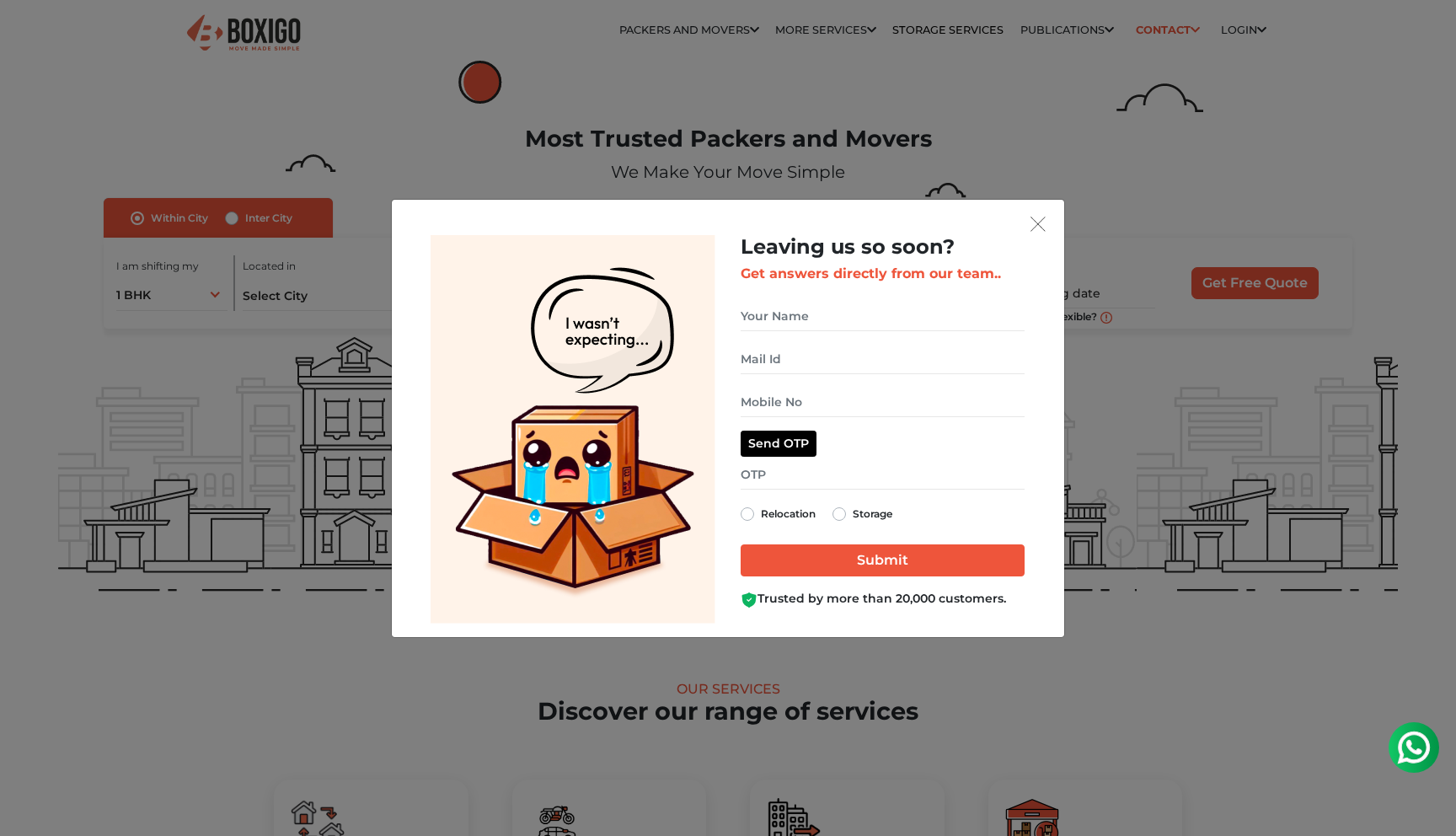
click at [254, 169] on div "Leaving us so soon? Get answers directly from our team.. Relocation Storage" at bounding box center [728, 418] width 1456 height 836
